Goal: Task Accomplishment & Management: Use online tool/utility

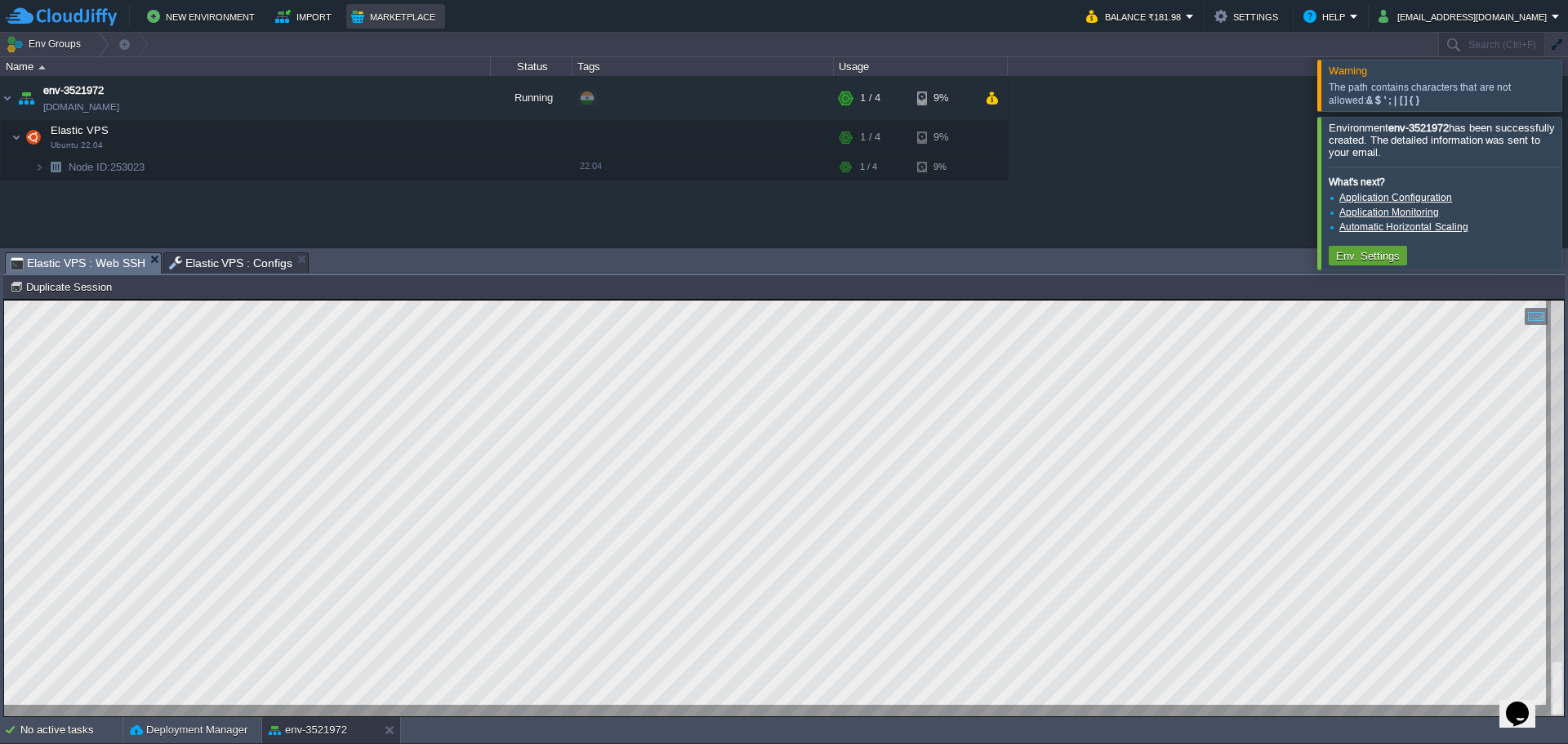
scroll to position [1, 0]
click at [4, 300] on html "Copy: Ctrl + Shift + C Paste: Ctrl + V Settings: Ctrl + Shift + Alt 0" at bounding box center [784, 300] width 1560 height 0
click at [211, 266] on span "Elastic VPS : Configs" at bounding box center [231, 263] width 124 height 19
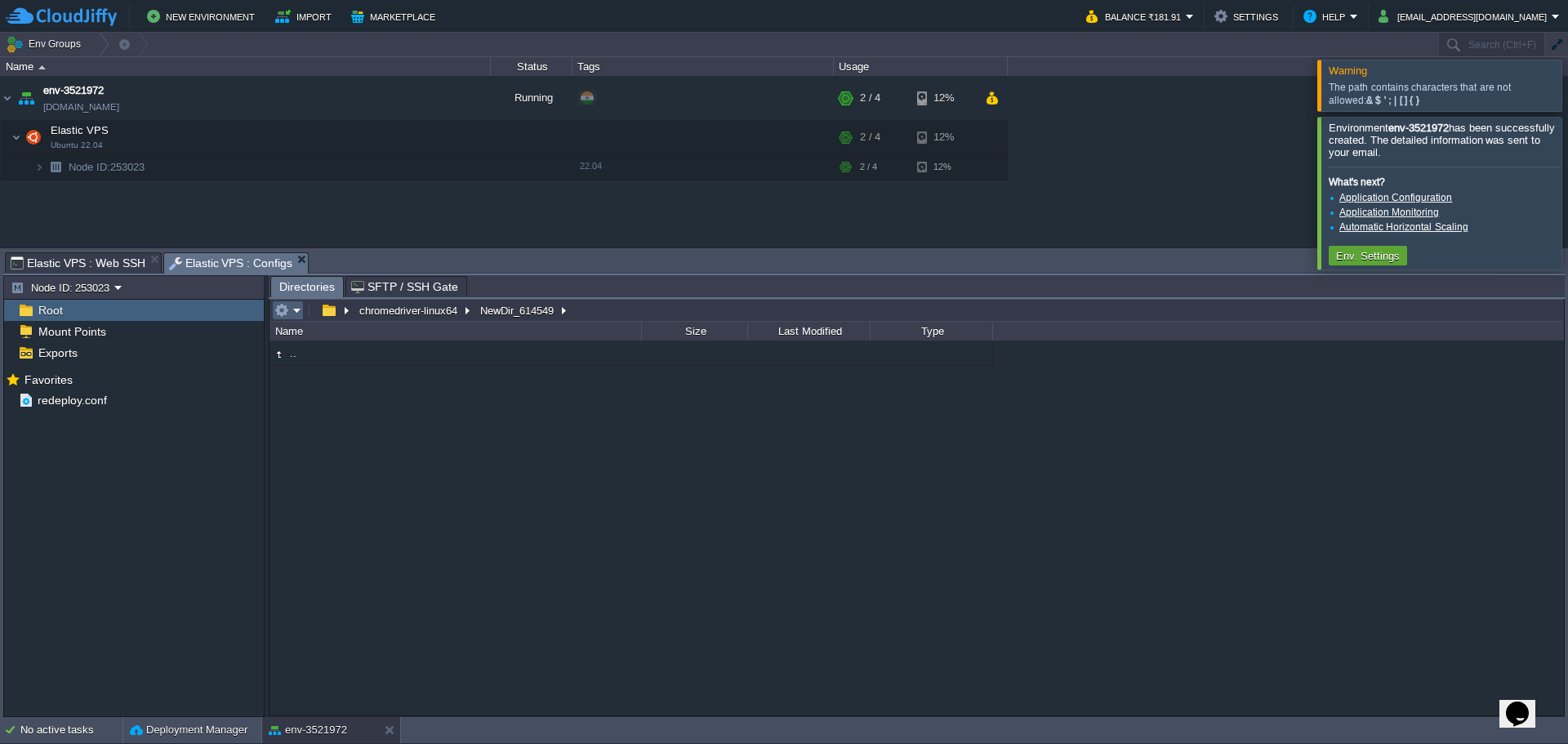
click at [296, 311] on em at bounding box center [288, 310] width 27 height 15
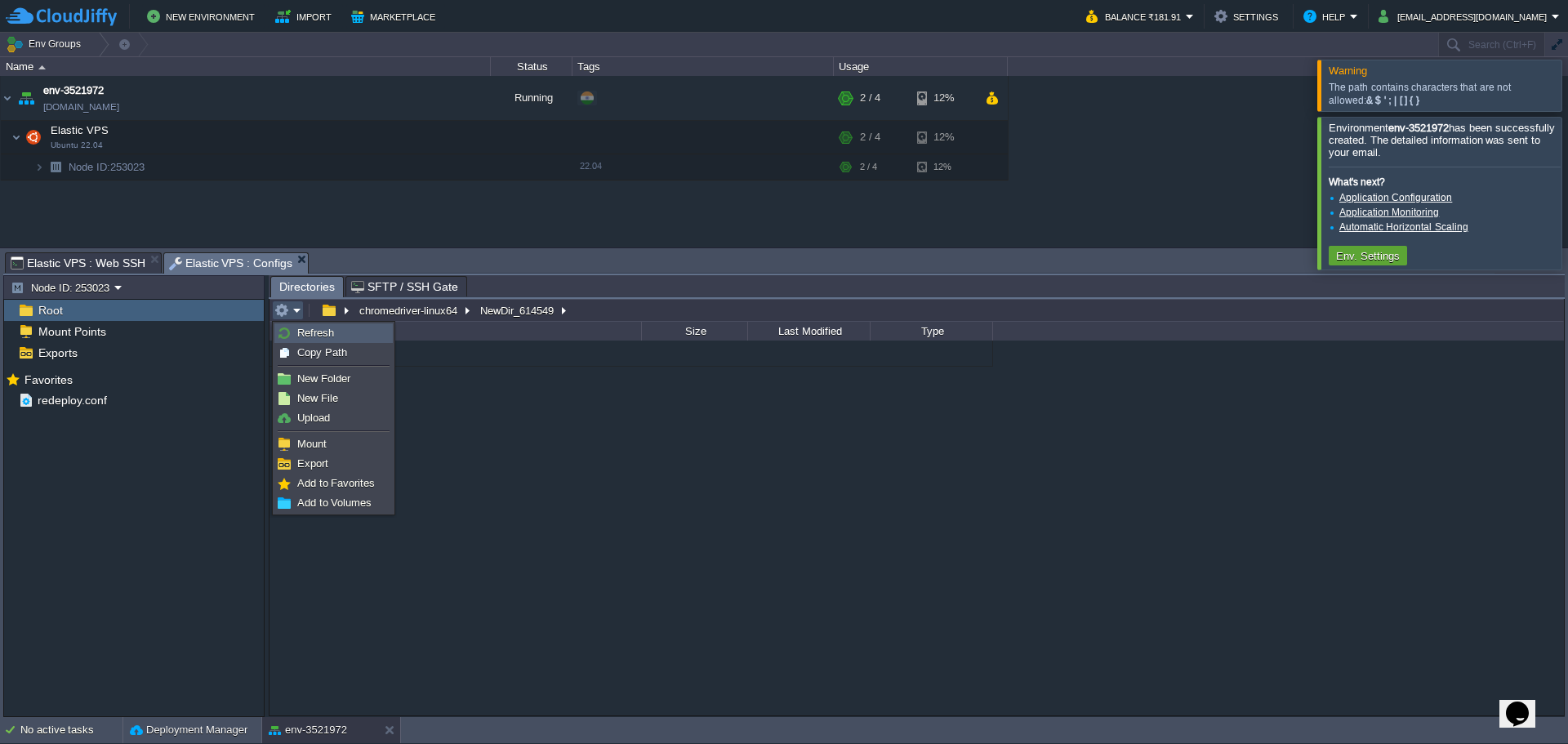
click at [304, 325] on link "Refresh" at bounding box center [333, 334] width 117 height 18
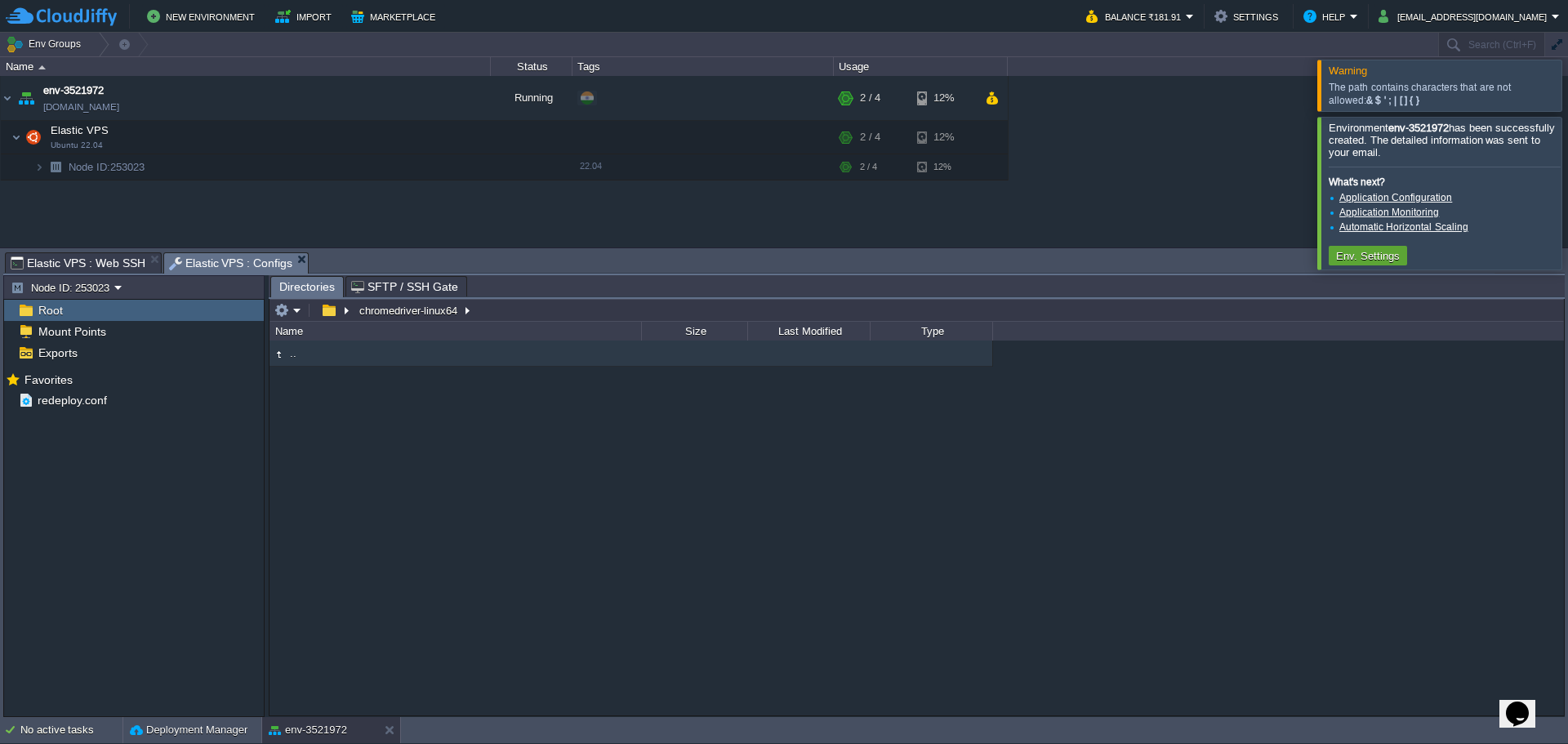
click at [68, 258] on span "Elastic VPS : Web SSH" at bounding box center [78, 263] width 135 height 19
click at [188, 260] on span "Elastic VPS : Configs" at bounding box center [231, 263] width 124 height 20
click at [286, 316] on button "button" at bounding box center [281, 310] width 15 height 15
click at [325, 319] on td at bounding box center [333, 310] width 40 height 19
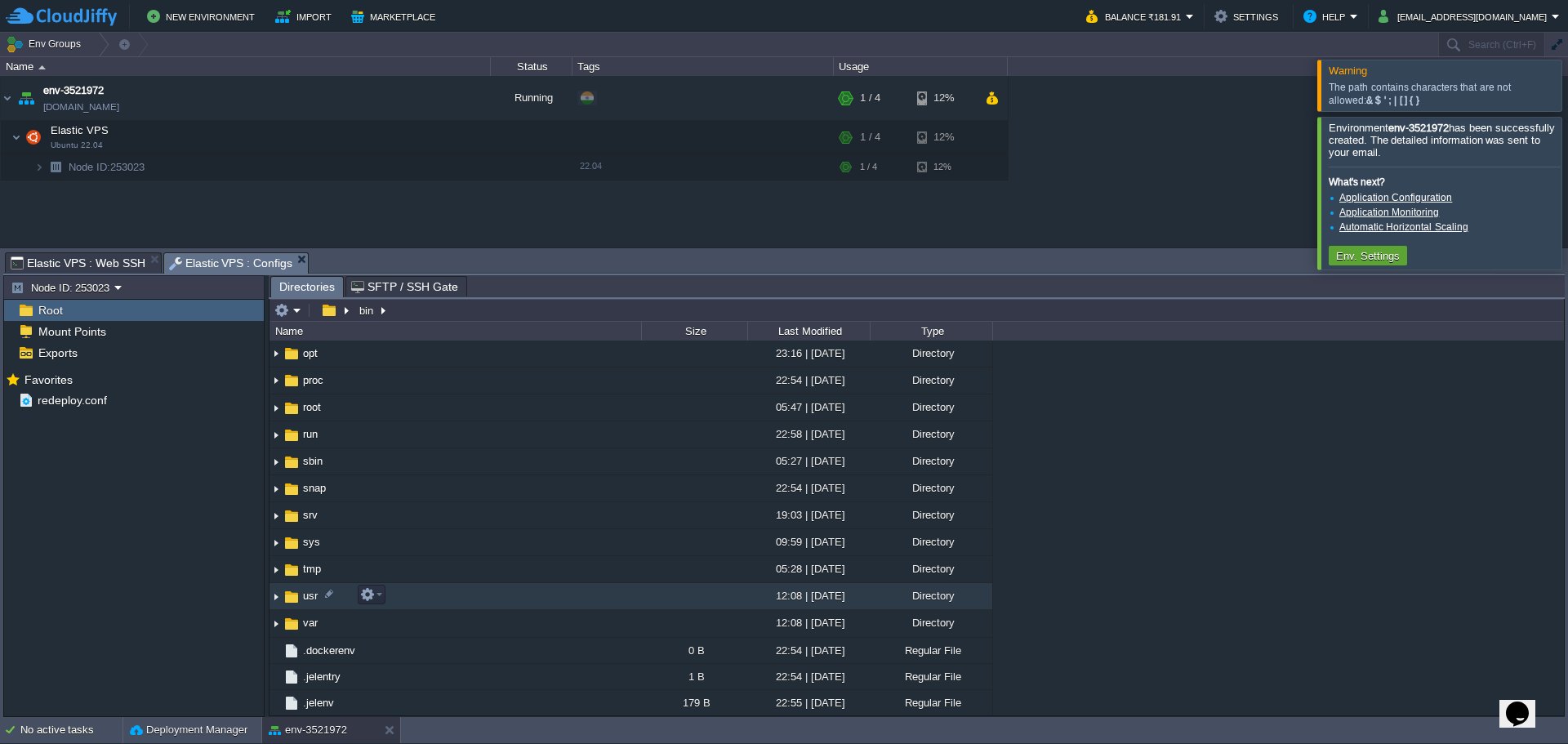
scroll to position [408, 0]
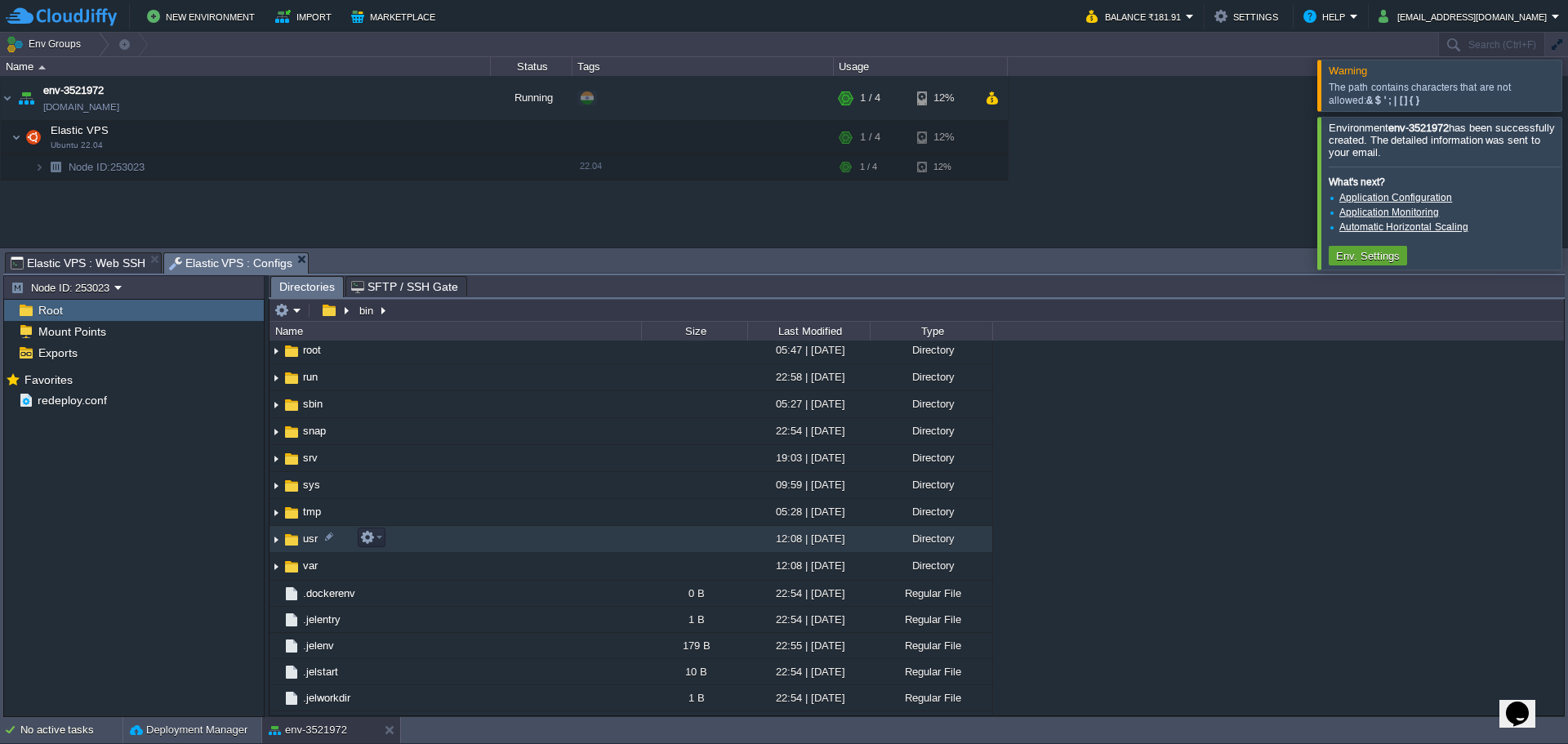
click at [301, 544] on span "usr" at bounding box center [310, 539] width 19 height 14
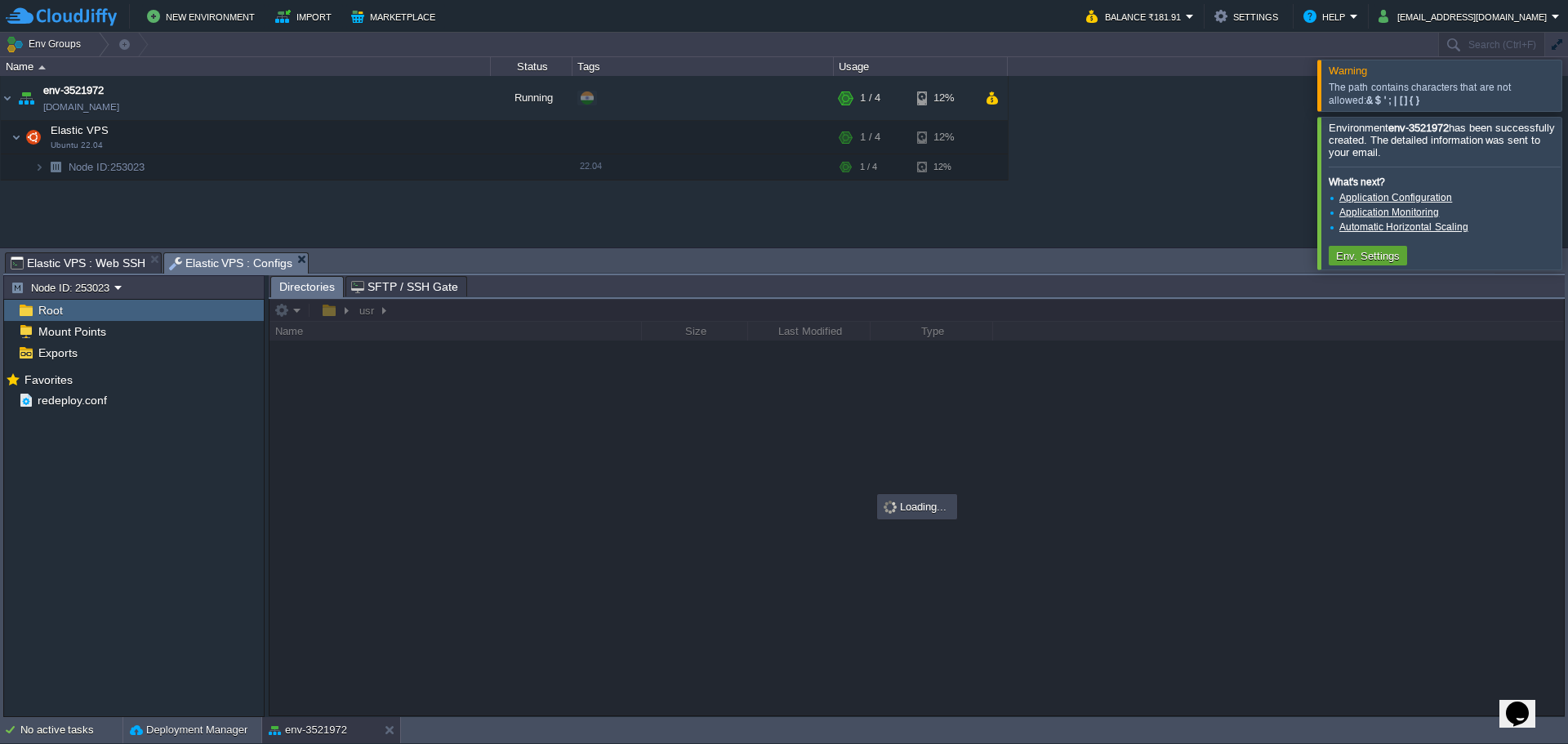
scroll to position [0, 0]
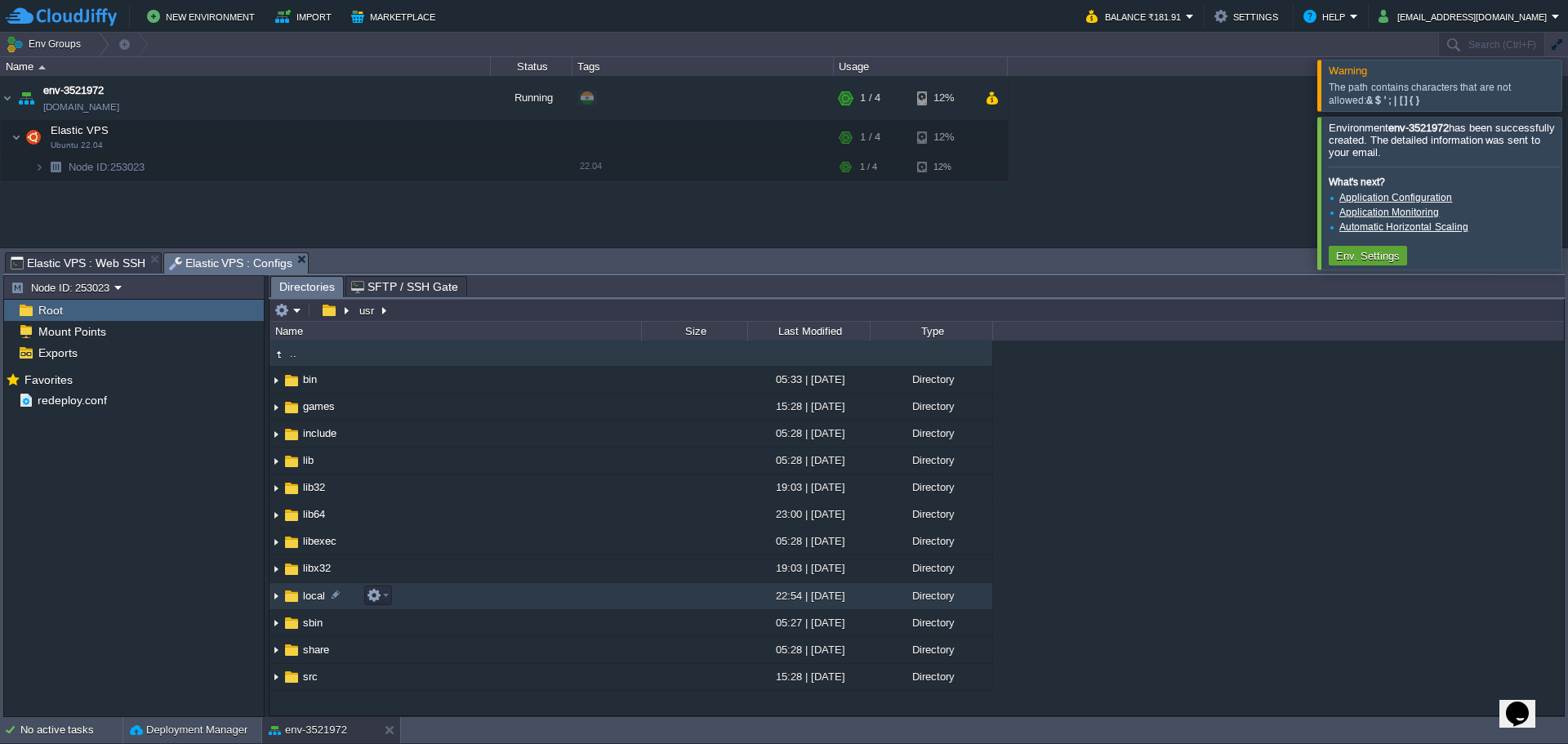
click at [307, 598] on span "local" at bounding box center [314, 596] width 27 height 14
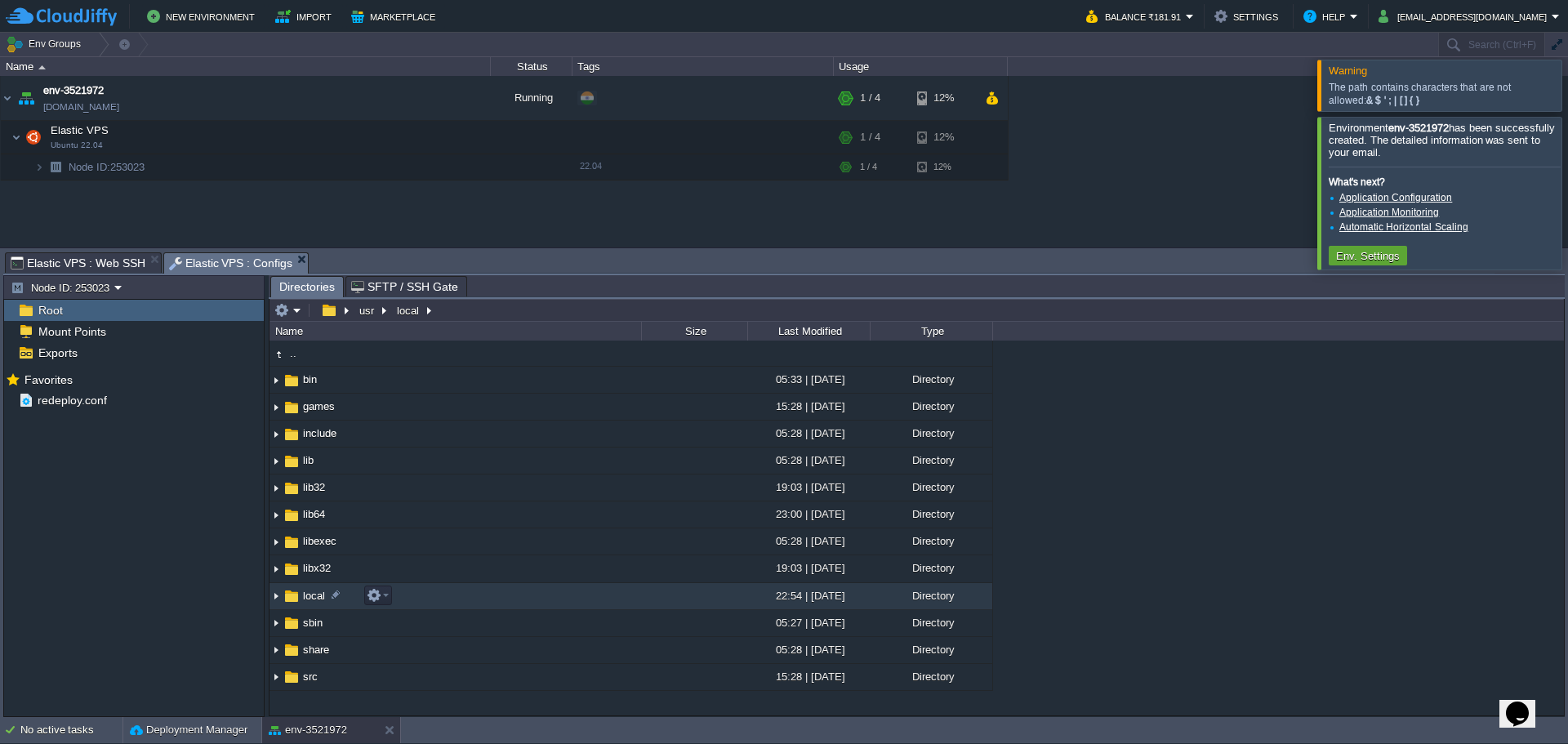
click at [307, 598] on span "local" at bounding box center [314, 596] width 27 height 14
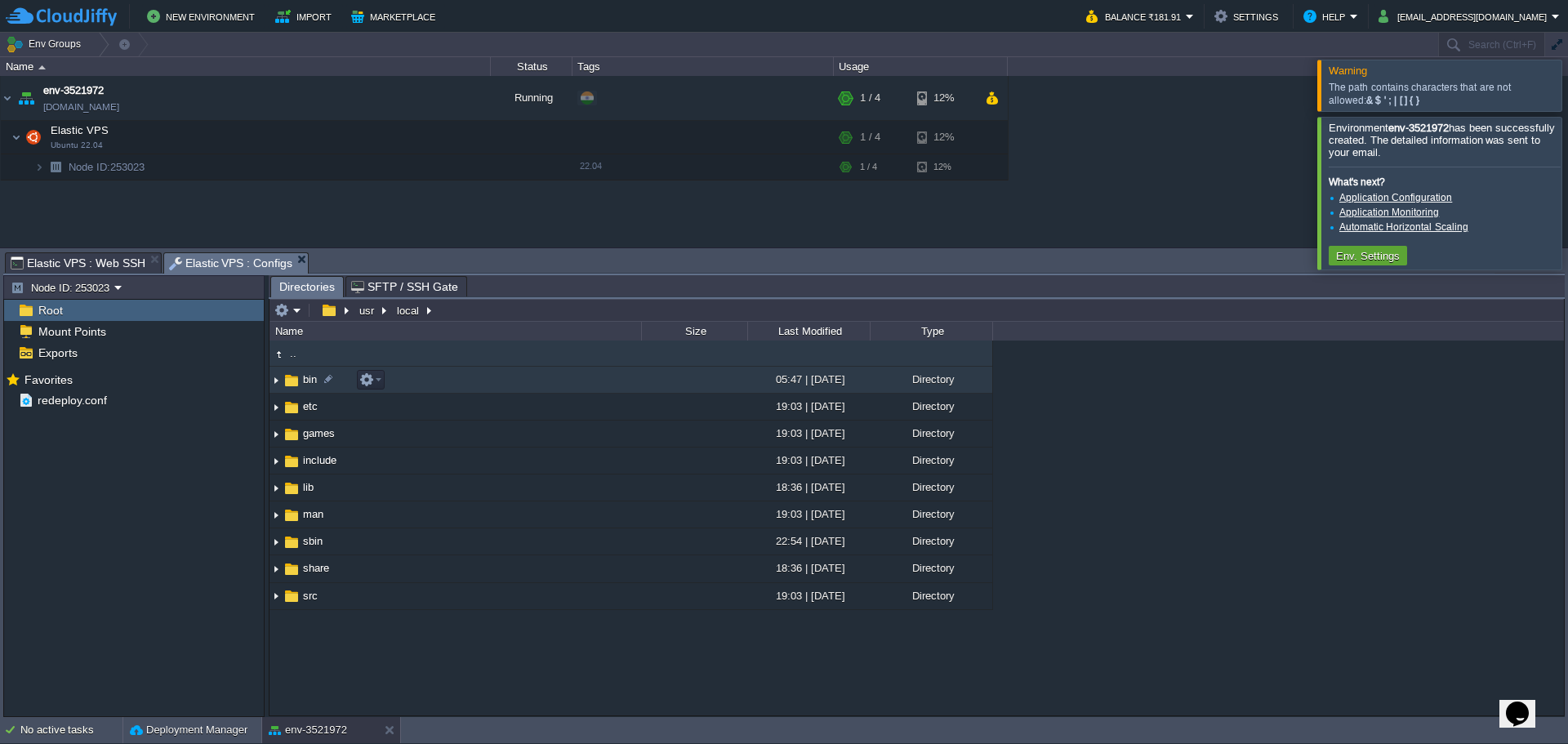
click at [304, 376] on span "bin" at bounding box center [309, 379] width 18 height 14
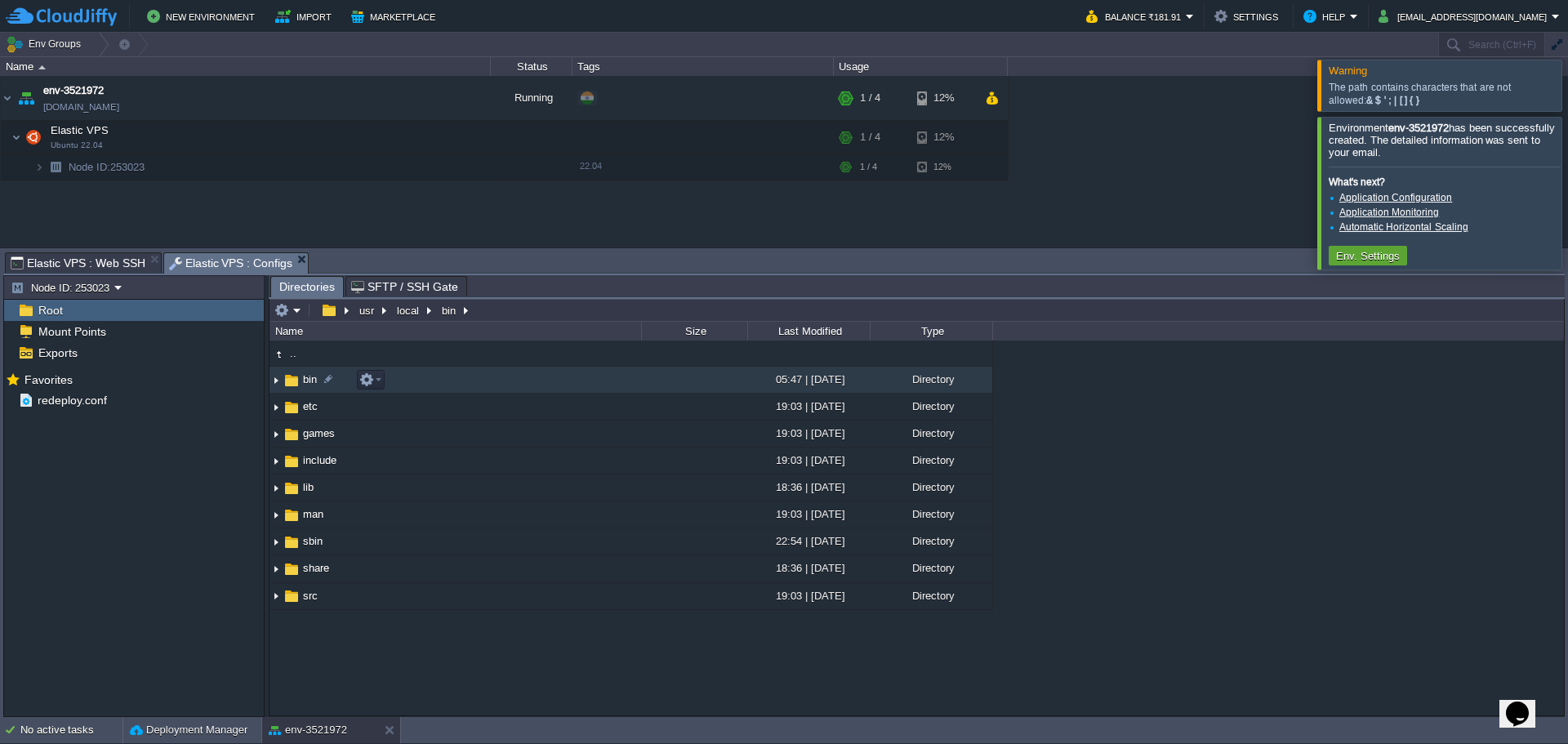
click at [304, 376] on span "bin" at bounding box center [309, 379] width 18 height 14
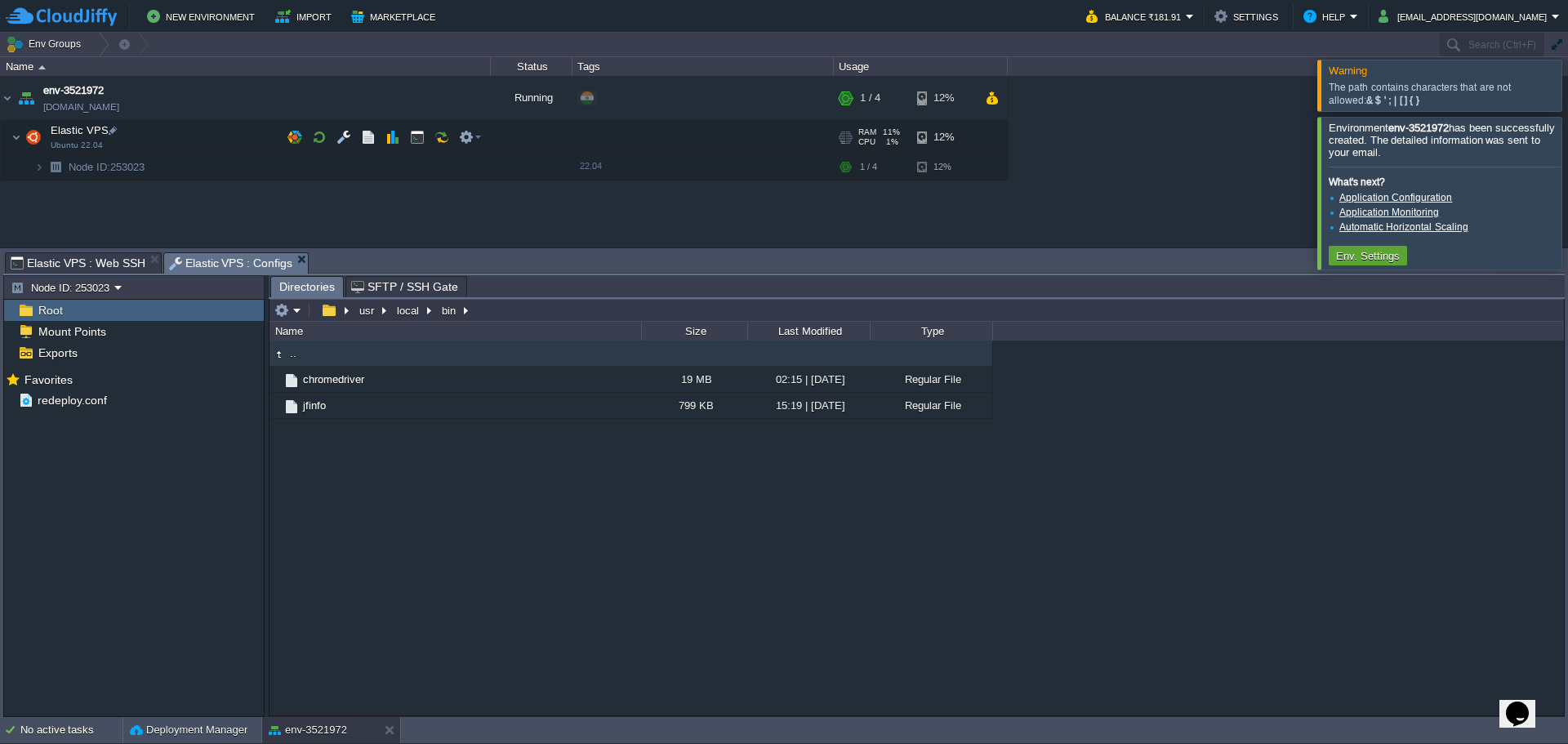
click at [35, 260] on span "Elastic VPS : Web SSH" at bounding box center [78, 263] width 135 height 19
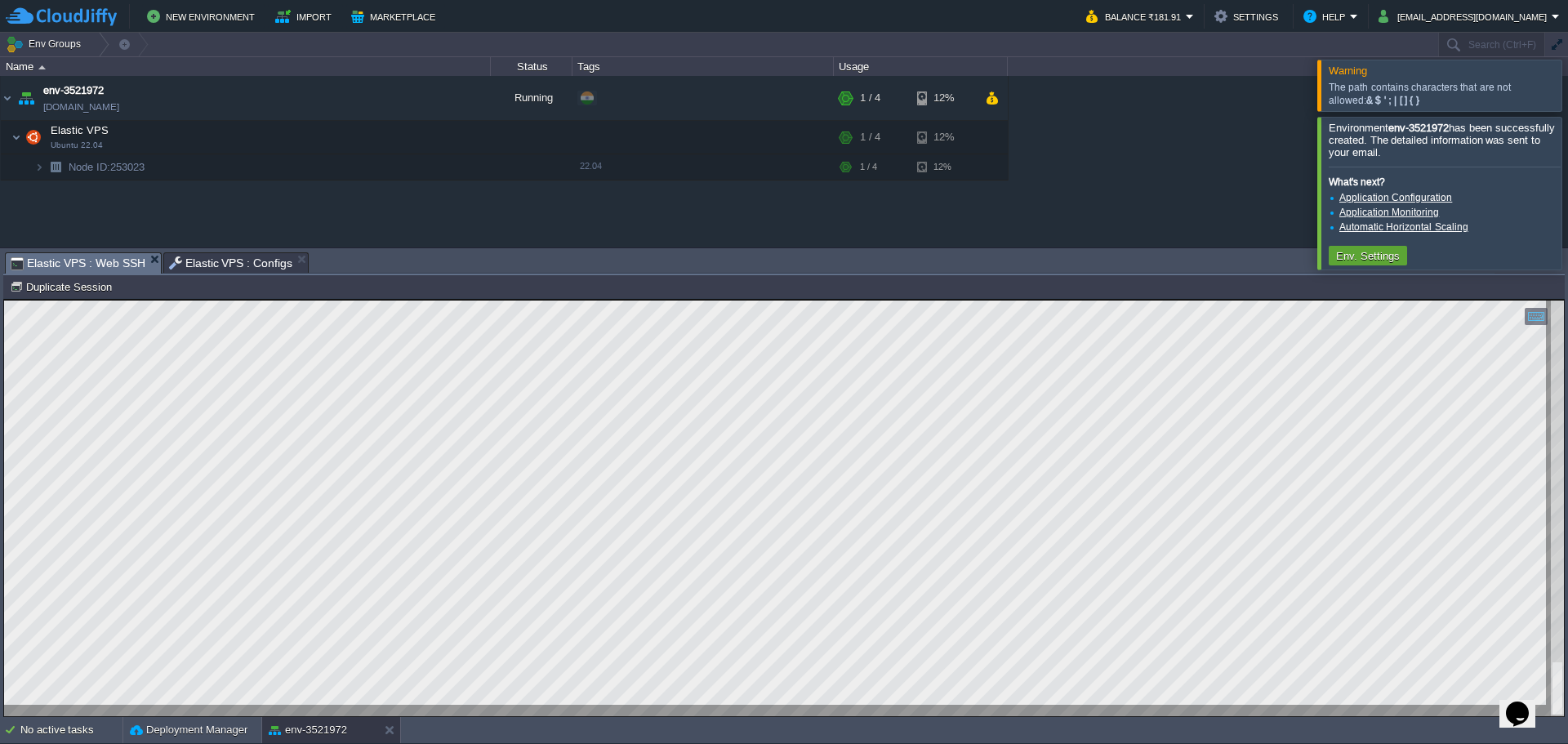
click at [4, 300] on html "Copy: Ctrl + Shift + C Paste: Ctrl + V Settings: Ctrl + Shift + Alt 0" at bounding box center [784, 300] width 1560 height 0
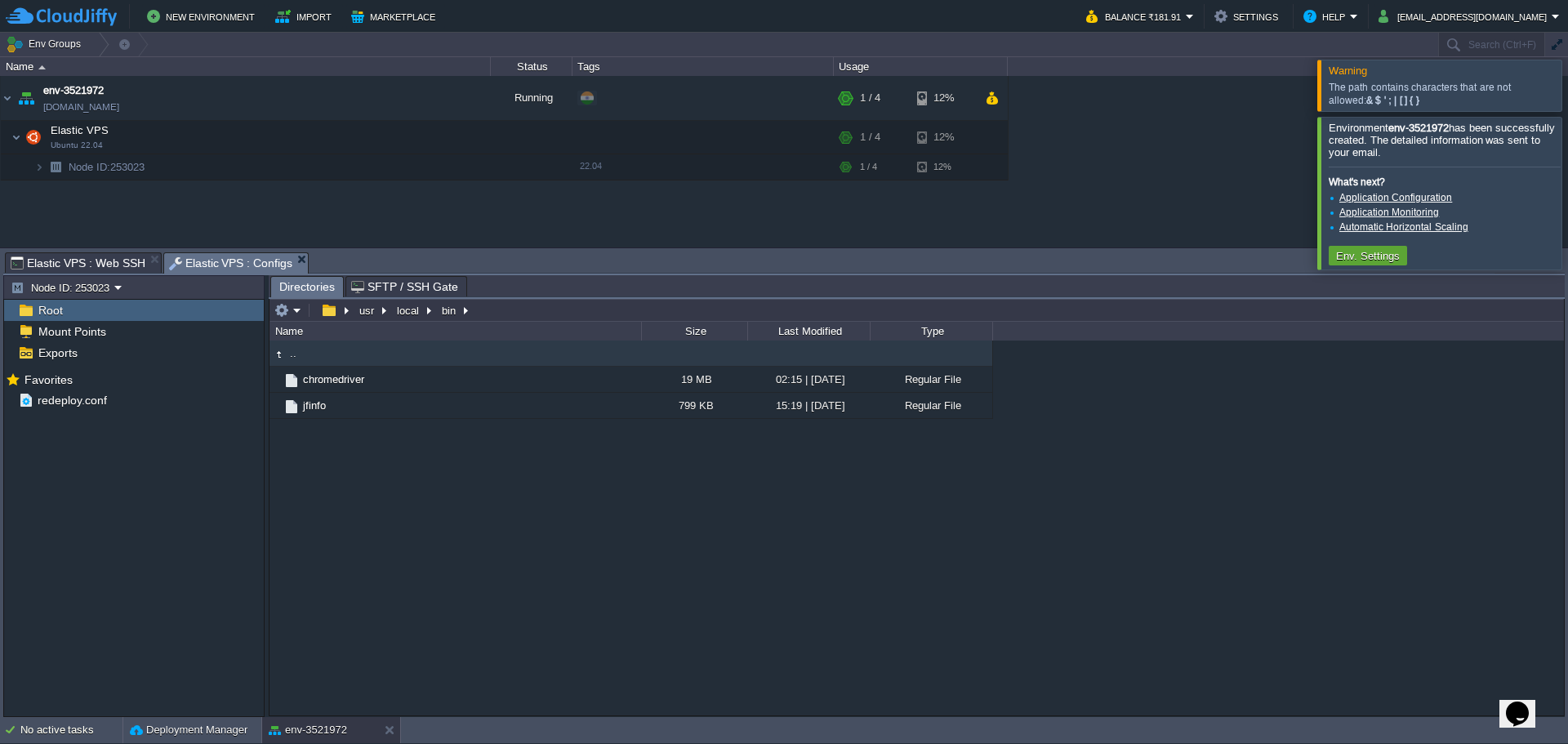
click at [210, 264] on span "Elastic VPS : Configs" at bounding box center [231, 263] width 124 height 20
click at [517, 596] on div ".. chromedriver 19 MB 02:15 | [DATE] Regular File jfinfo 799 KB 15:19 | [DATE] …" at bounding box center [917, 527] width 1295 height 374
click at [324, 313] on button "button" at bounding box center [329, 310] width 23 height 15
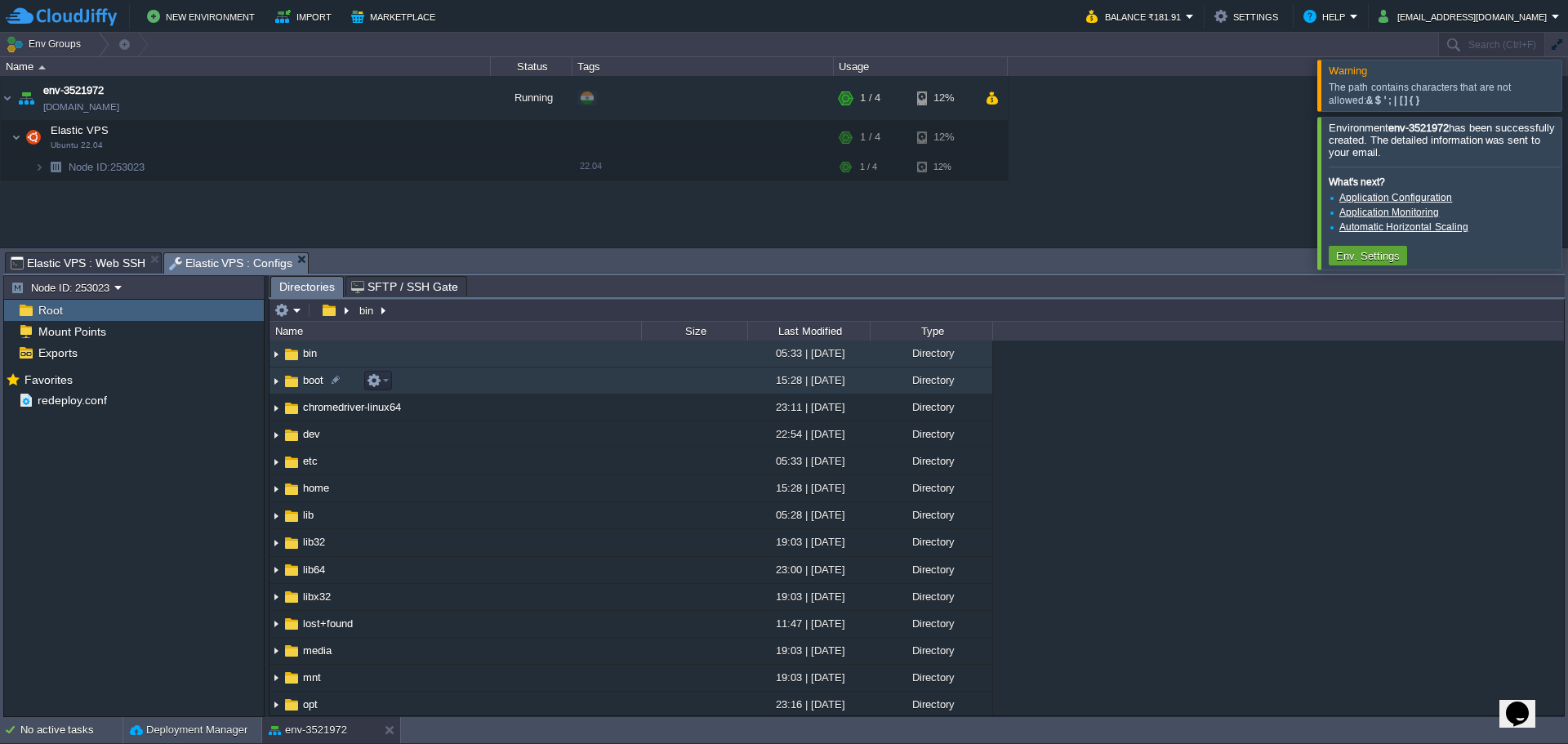
click at [308, 377] on span "boot" at bounding box center [313, 380] width 25 height 14
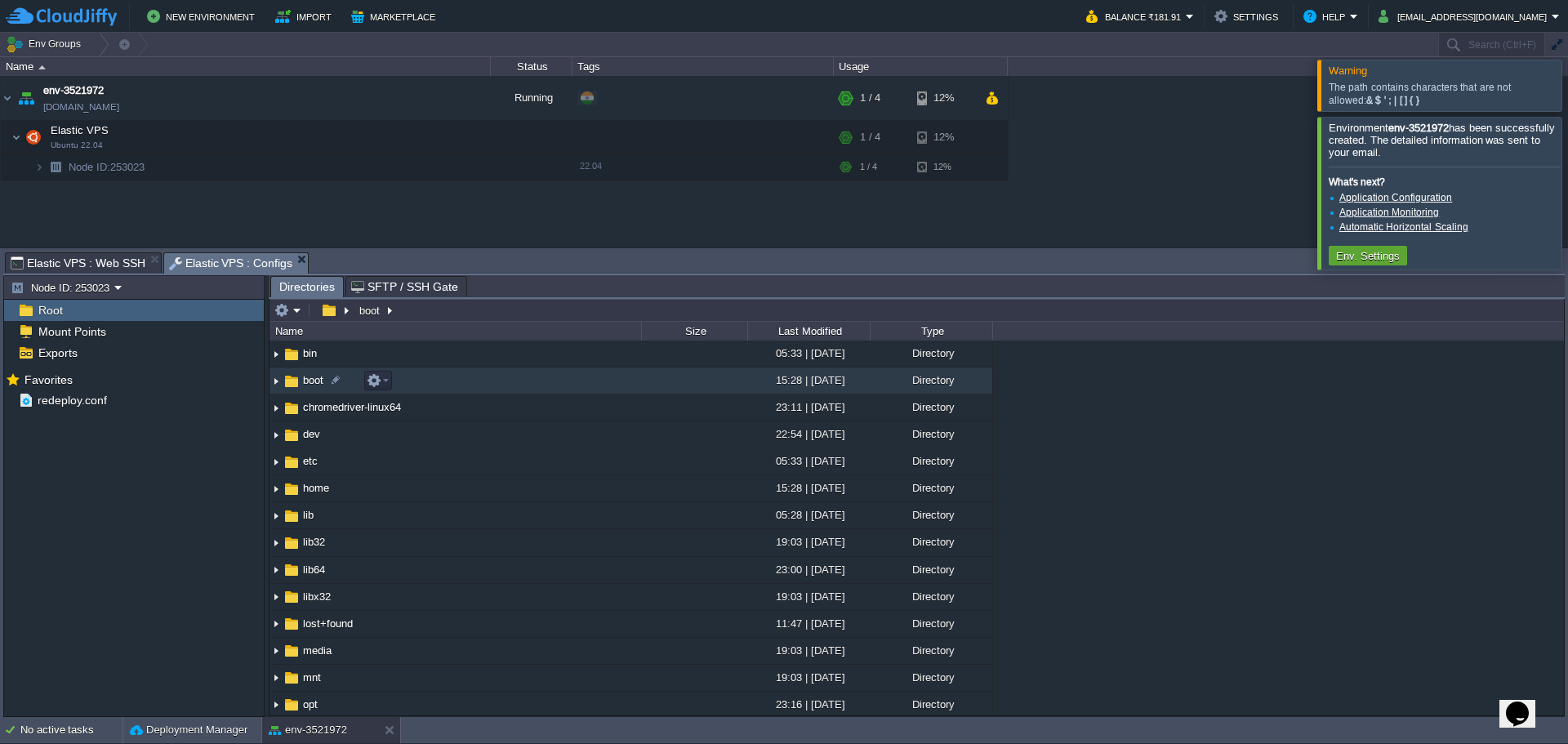
click at [308, 377] on span "boot" at bounding box center [313, 380] width 25 height 14
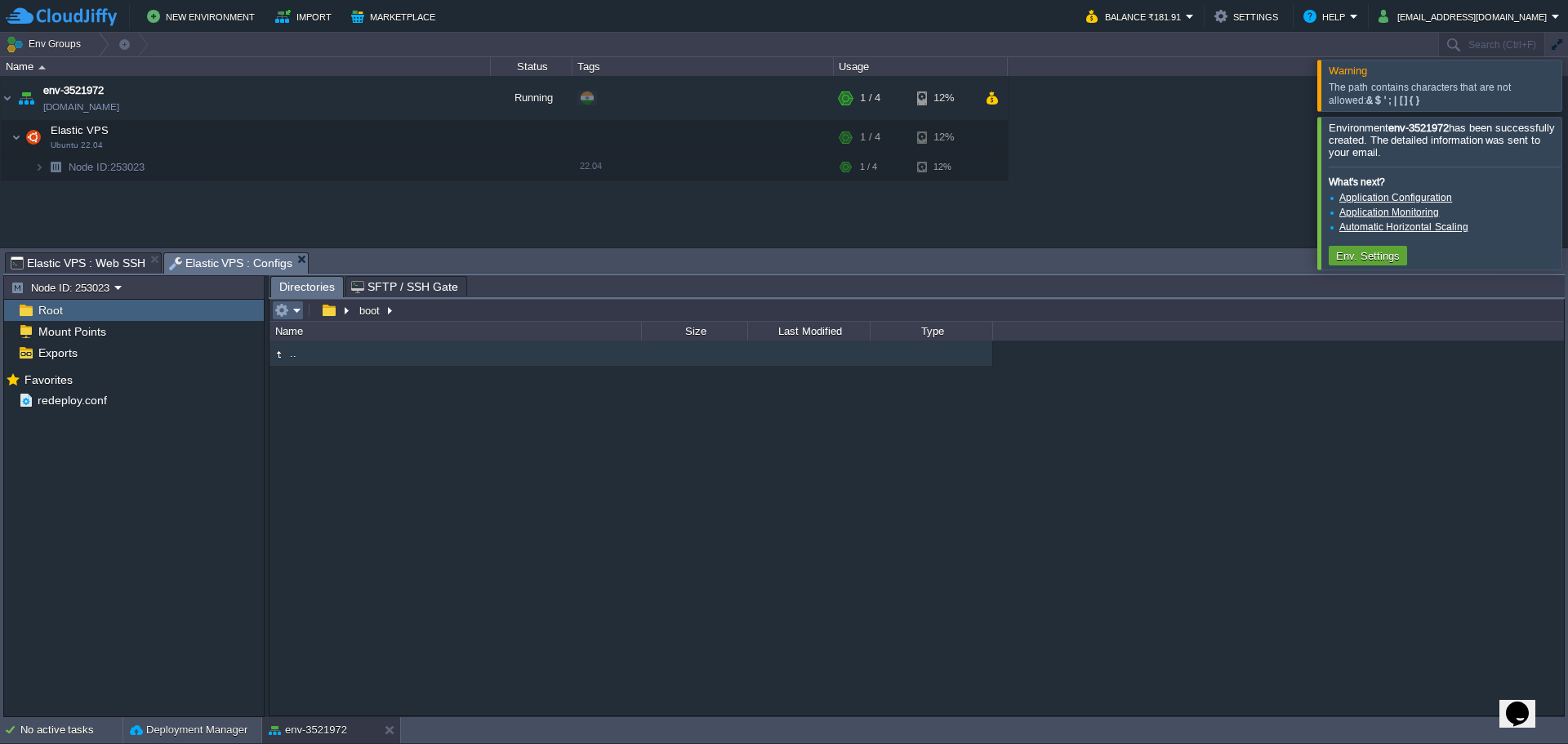
click at [290, 317] on em at bounding box center [288, 310] width 27 height 15
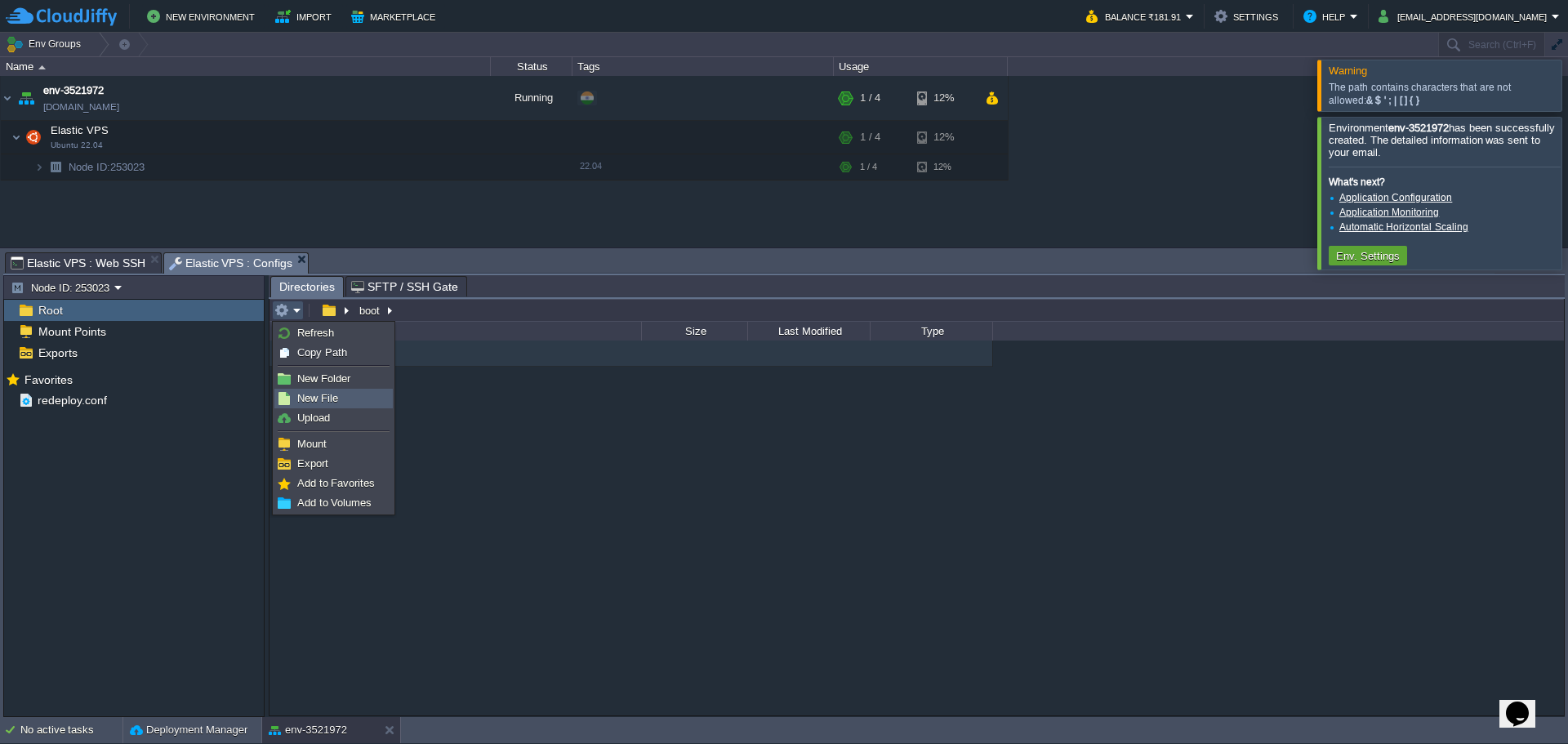
click at [319, 394] on span "New File" at bounding box center [318, 398] width 41 height 13
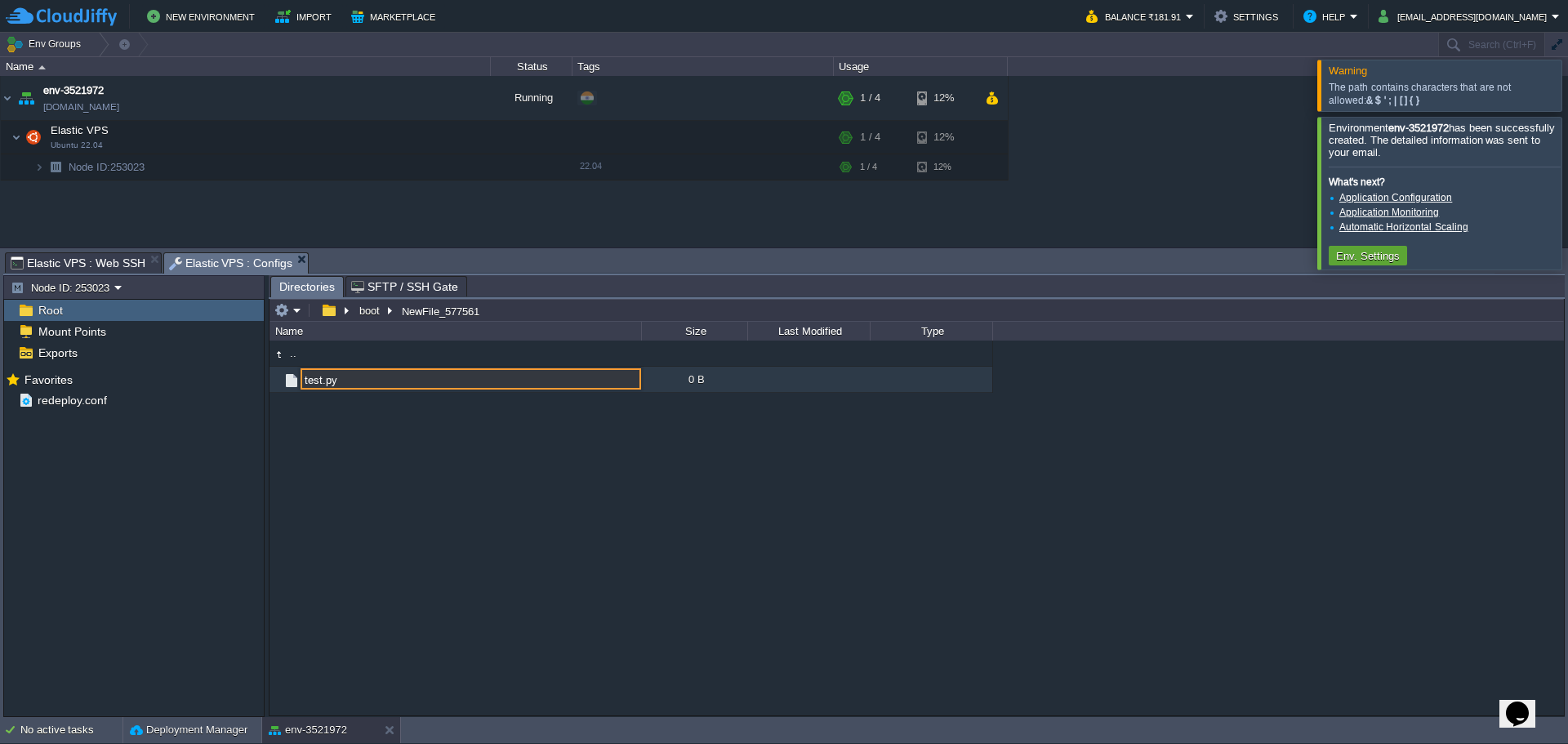
type input "test.py"
click at [1567, 185] on div at bounding box center [1587, 193] width 0 height 152
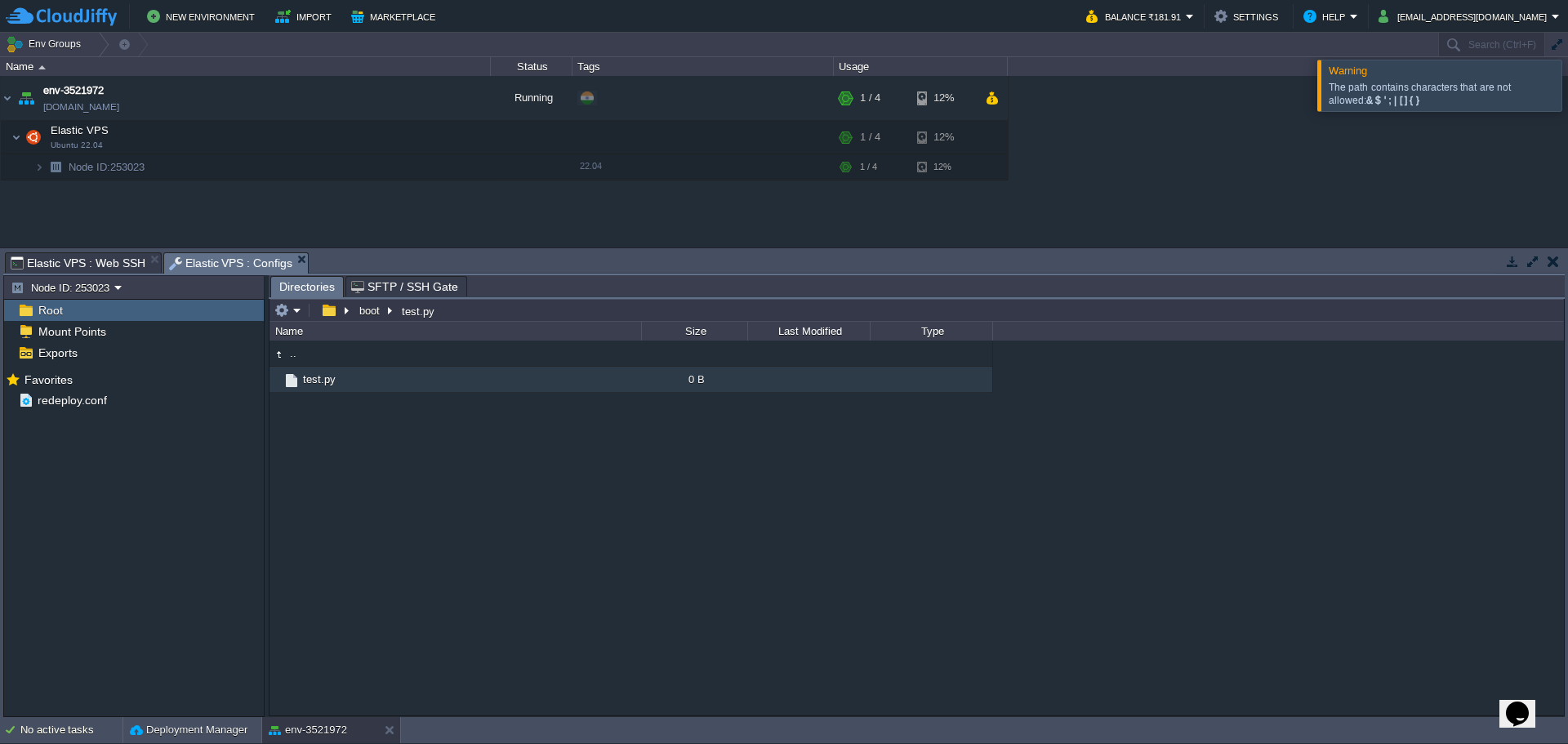
click at [1567, 85] on div at bounding box center [1587, 85] width 0 height 51
click at [324, 383] on span "test.py" at bounding box center [319, 379] width 38 height 14
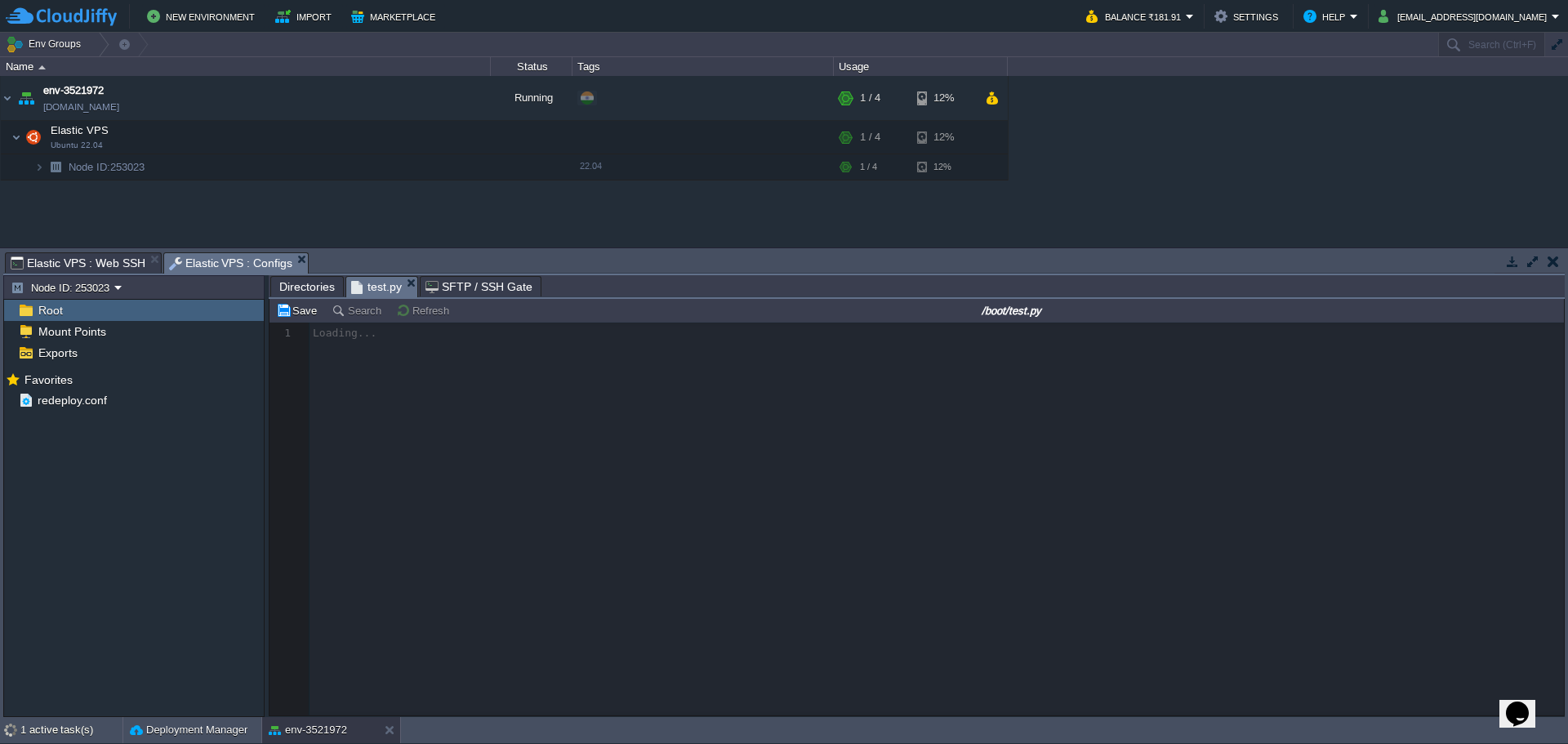
click at [470, 412] on div at bounding box center [917, 519] width 1295 height 393
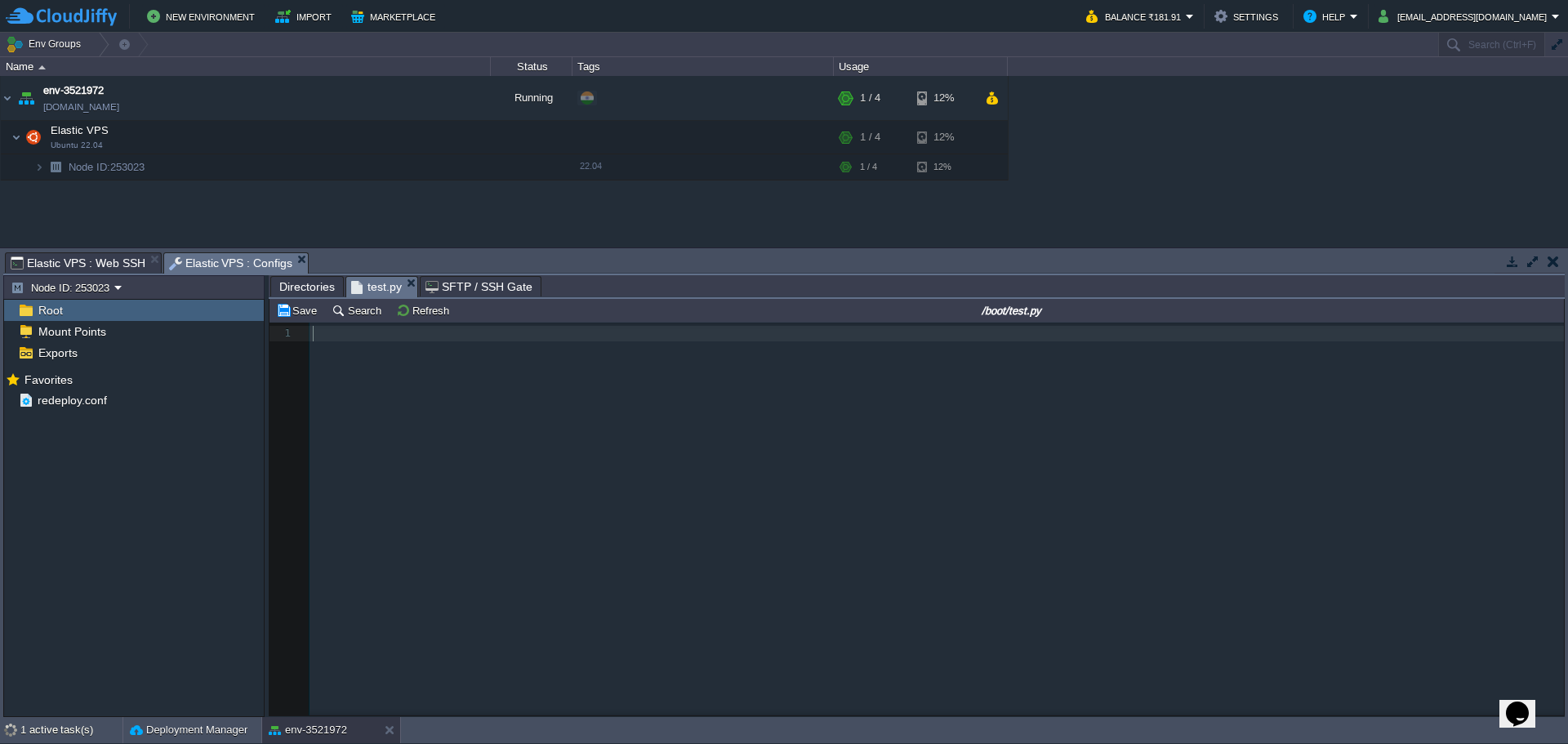
scroll to position [6, 0]
click at [368, 356] on div "1 1 ​" at bounding box center [928, 531] width 1319 height 417
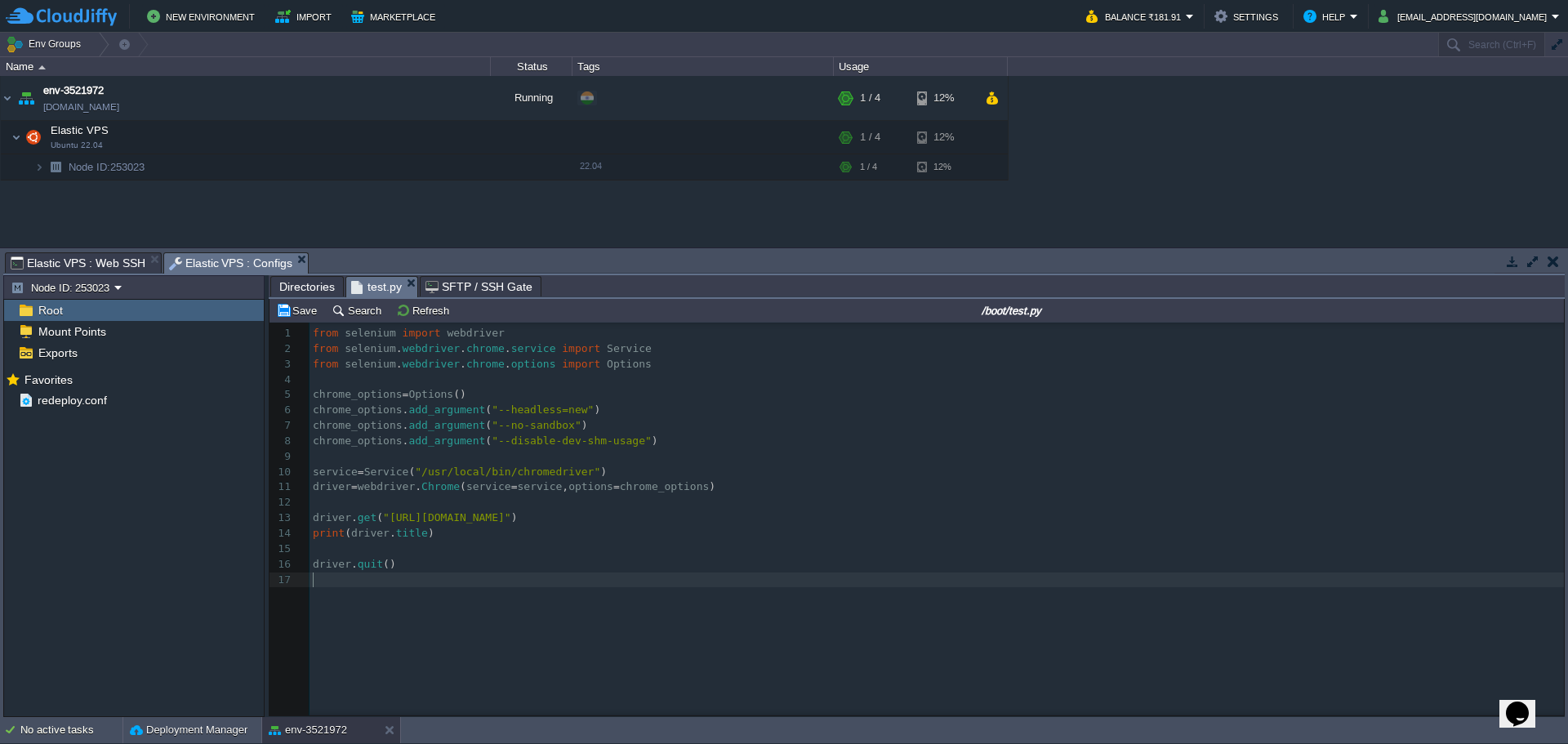
click at [1072, 310] on input "/boot/test.py" at bounding box center [1012, 310] width 1099 height 19
click at [512, 455] on pre "​" at bounding box center [939, 457] width 1260 height 16
click at [309, 315] on button "Save" at bounding box center [298, 310] width 46 height 15
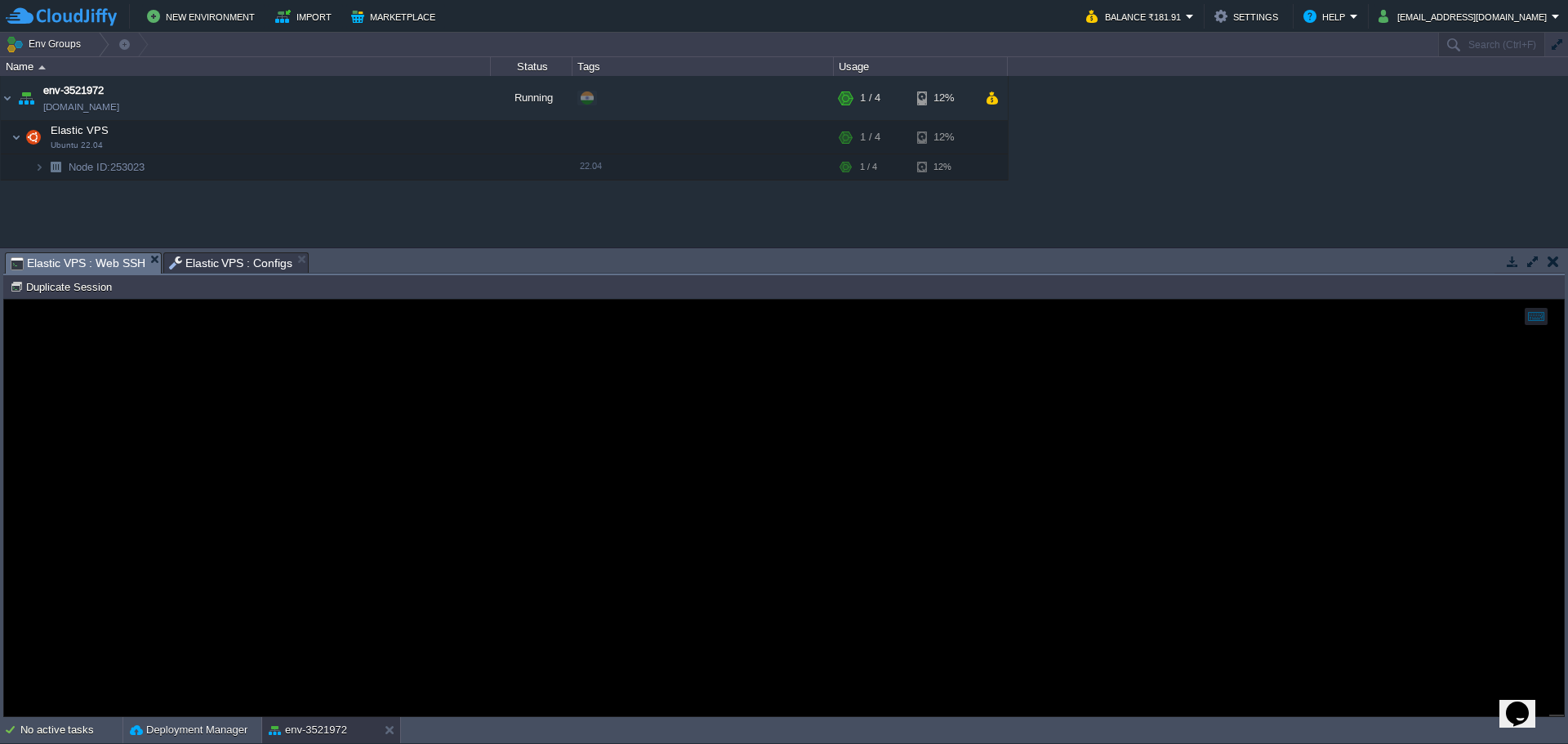
click at [96, 264] on span "Elastic VPS : Web SSH" at bounding box center [78, 263] width 135 height 20
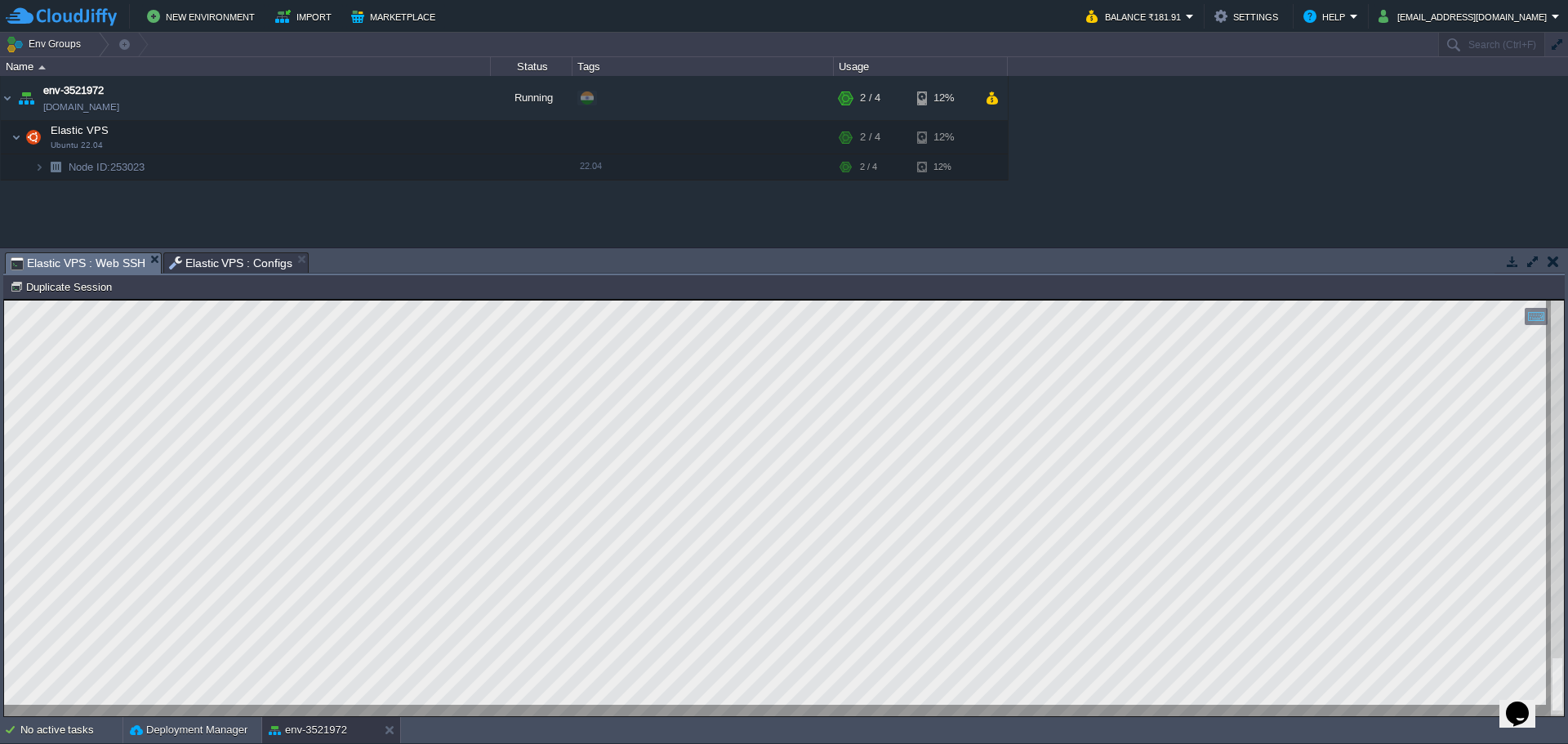
click at [288, 300] on html "Copy: Ctrl + Shift + C Paste: Ctrl + V Settings: Ctrl + Shift + Alt 0" at bounding box center [784, 300] width 1560 height 0
click at [202, 264] on span "Elastic VPS : Configs" at bounding box center [231, 263] width 124 height 19
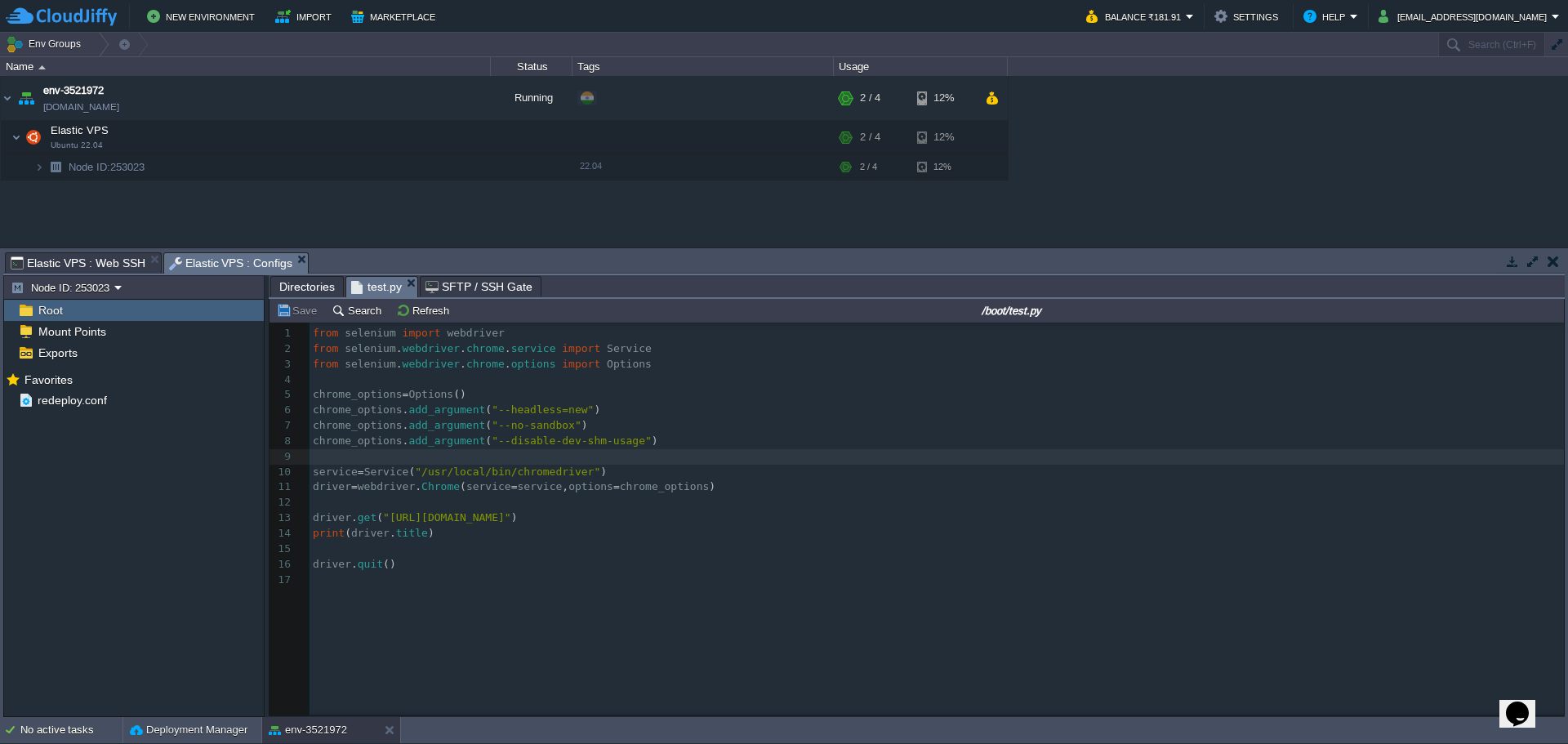
click at [642, 453] on pre "​" at bounding box center [939, 457] width 1260 height 16
type textarea "from selenium import webdriver from selenium.webdriver.chrome.service import Se…"
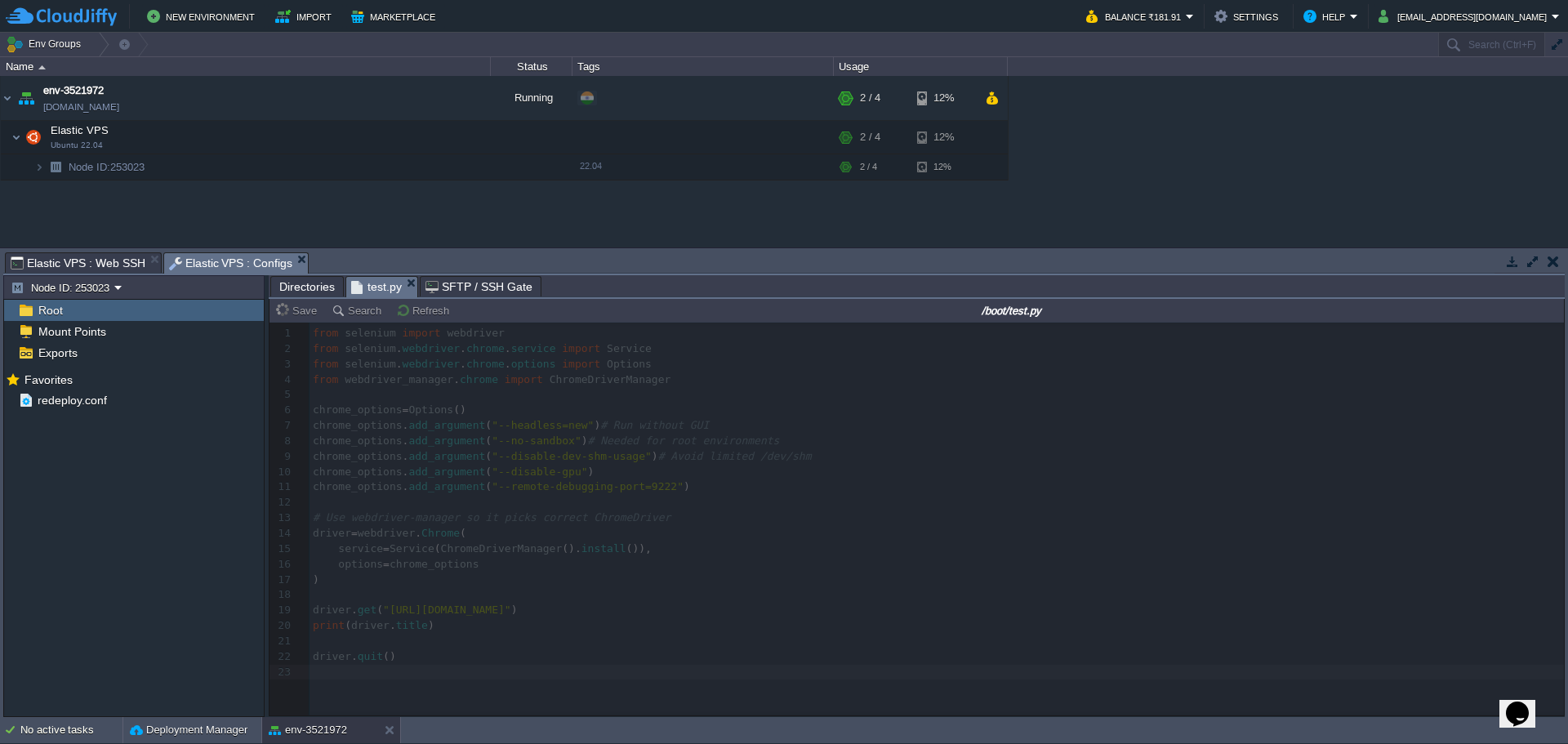
click at [97, 263] on span "Elastic VPS : Web SSH" at bounding box center [78, 263] width 135 height 19
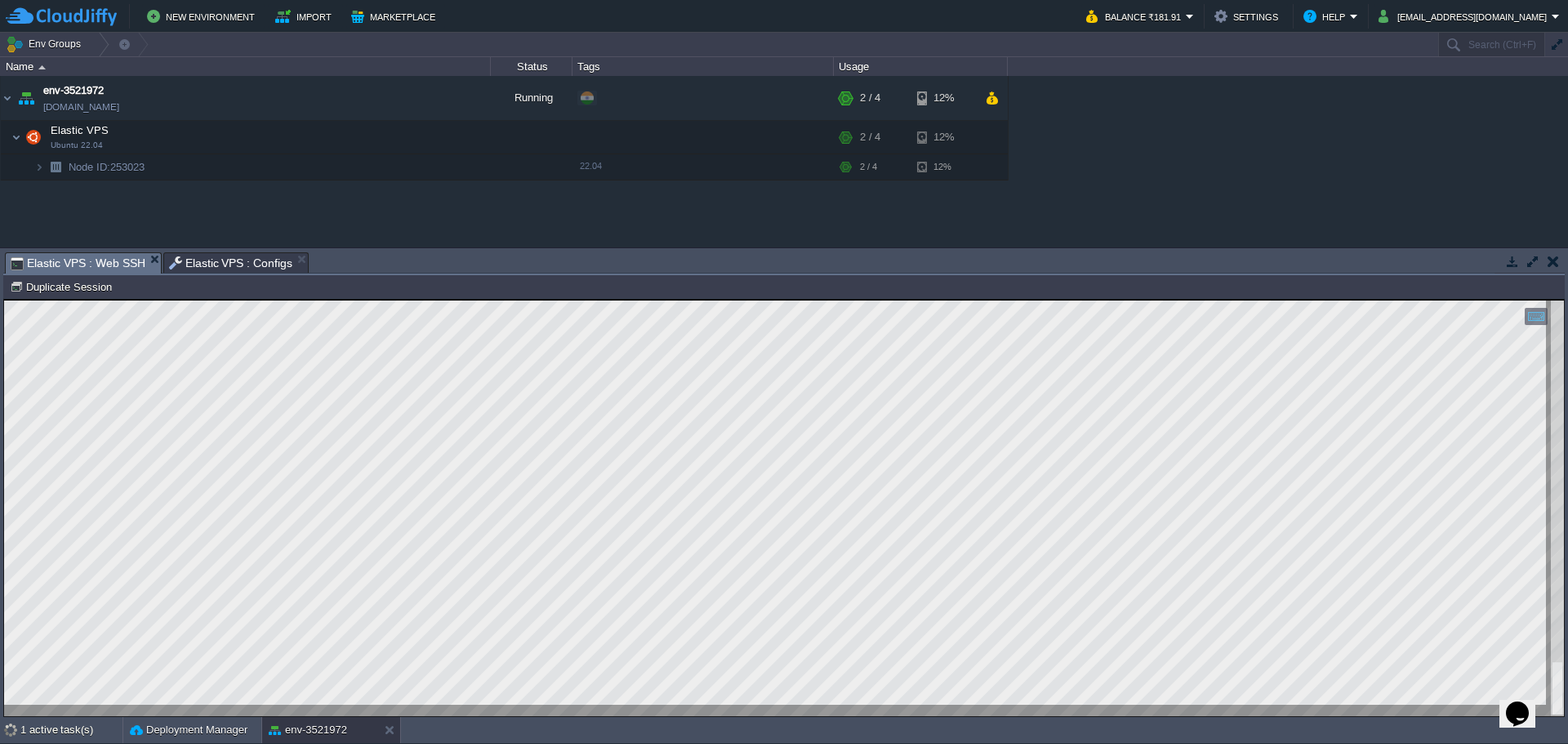
click at [202, 268] on span "Elastic VPS : Configs" at bounding box center [231, 263] width 124 height 19
click at [65, 265] on span "Elastic VPS : Web SSH" at bounding box center [78, 263] width 135 height 20
click at [272, 300] on html "Copy: Ctrl + Shift + C Paste: Ctrl + V Settings: Ctrl + Shift + Alt 0" at bounding box center [784, 300] width 1560 height 0
click at [212, 263] on span "Elastic VPS : Configs" at bounding box center [231, 263] width 124 height 19
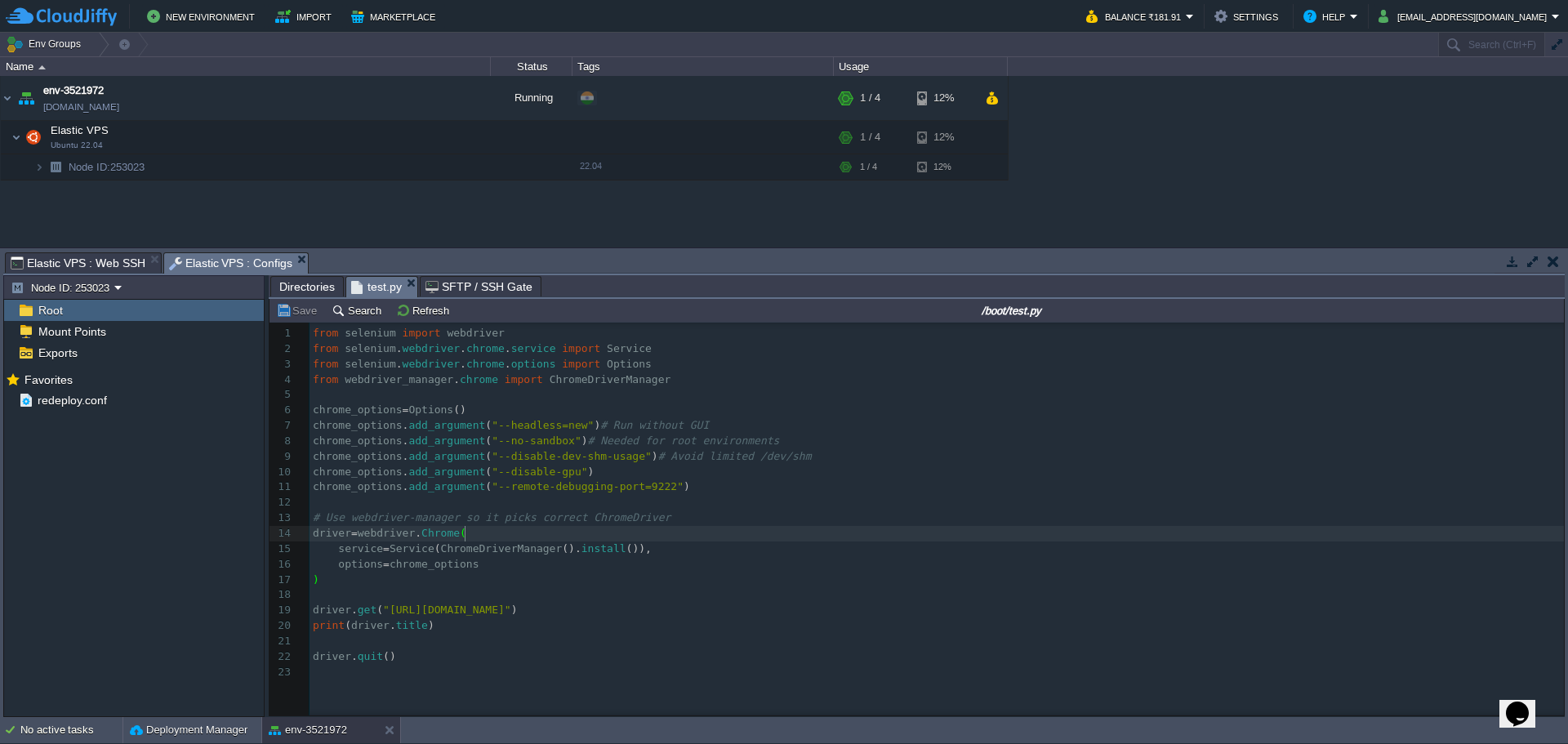
type textarea "from selenium import webdriver from selenium.webdriver.chrome.service import Se…"
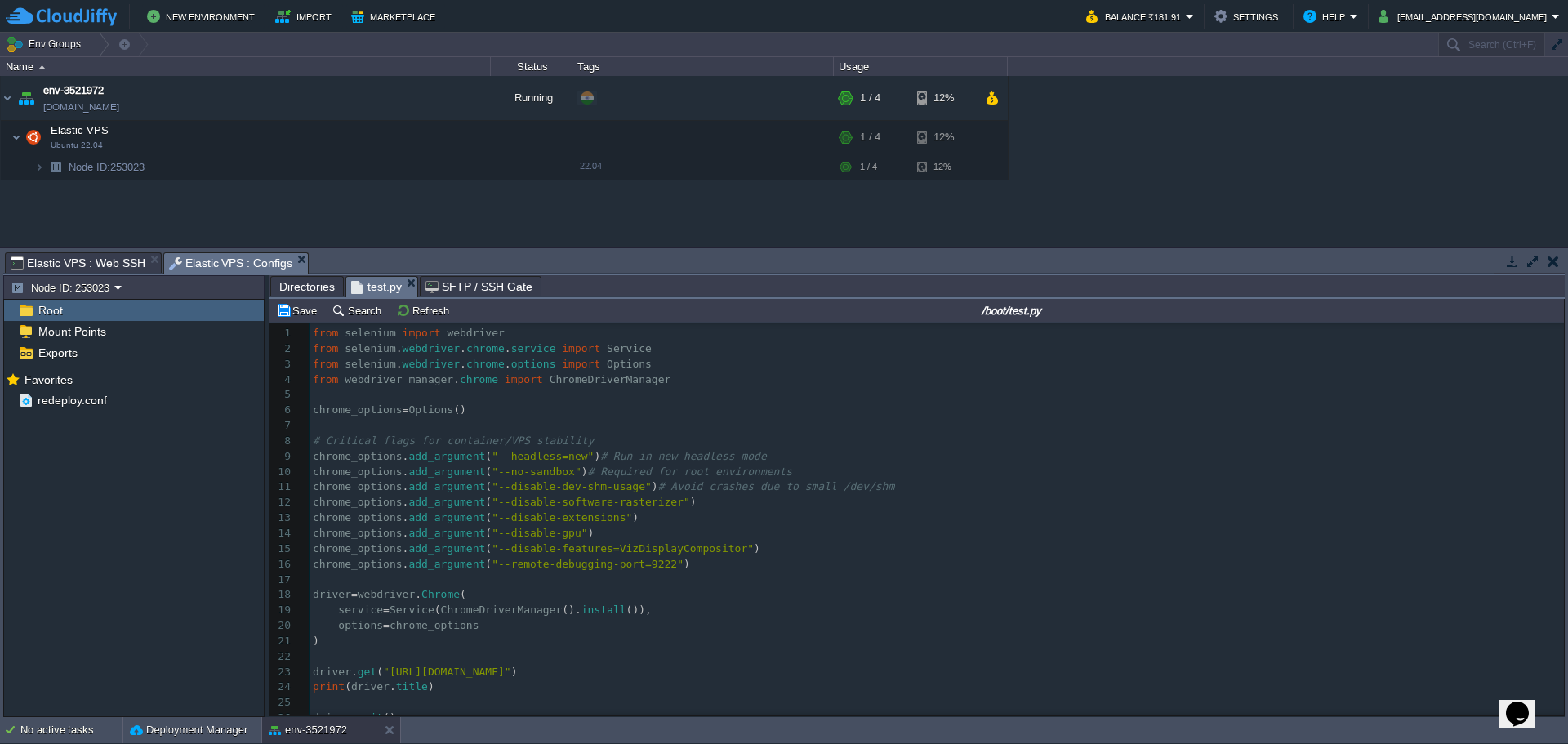
scroll to position [29, 0]
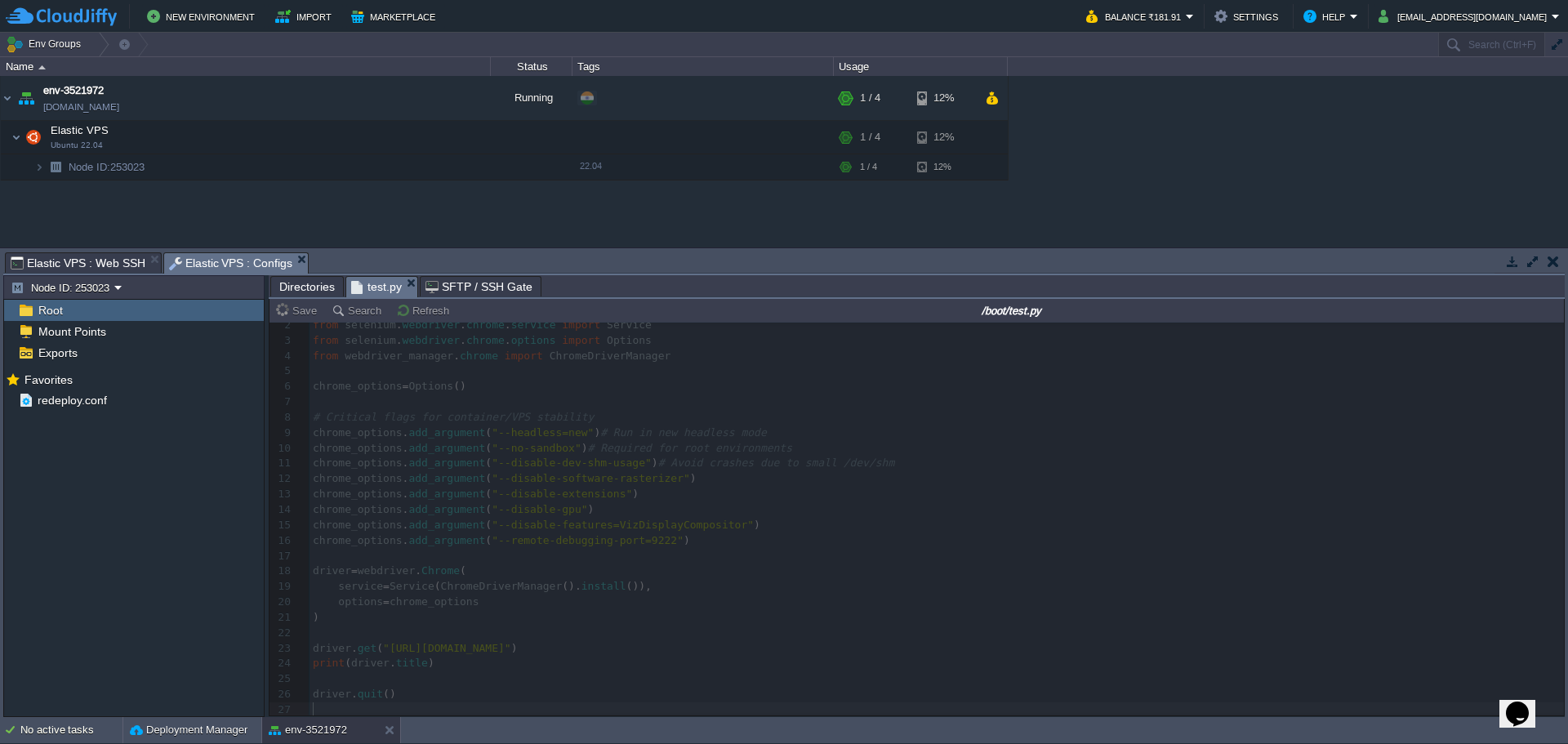
click at [73, 259] on span "Elastic VPS : Web SSH" at bounding box center [78, 263] width 135 height 19
